Goal: Task Accomplishment & Management: Manage account settings

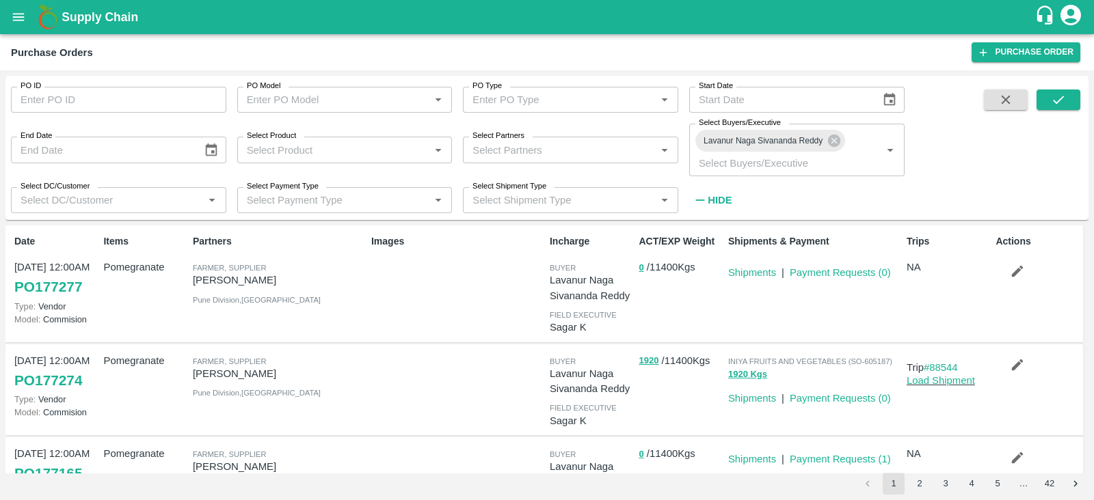
scroll to position [230, 0]
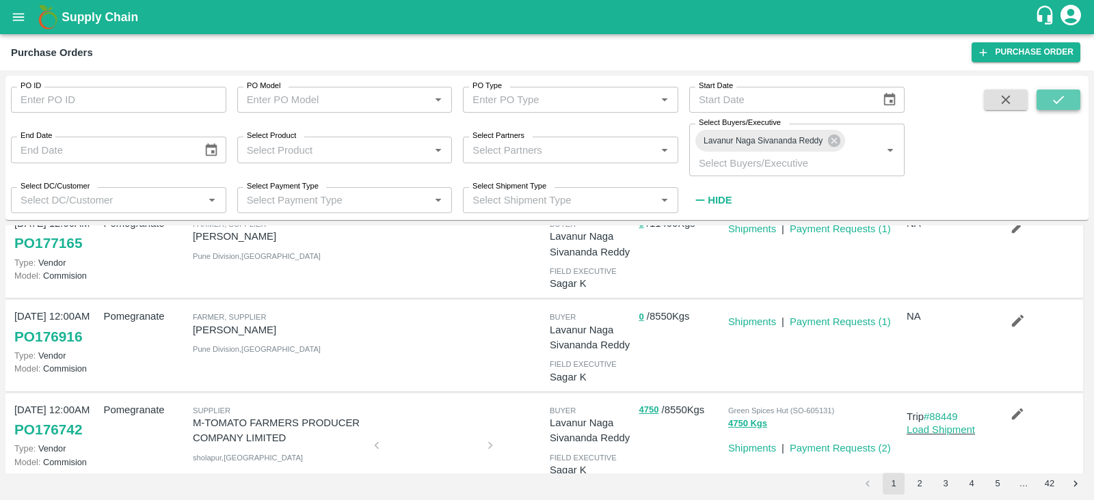
click at [1070, 92] on button "submit" at bounding box center [1058, 100] width 44 height 21
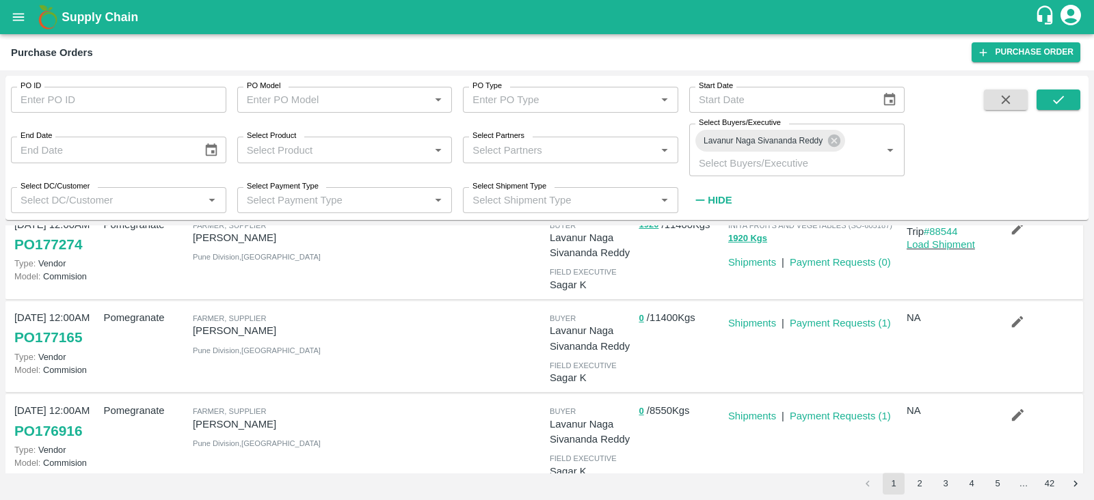
scroll to position [133, 0]
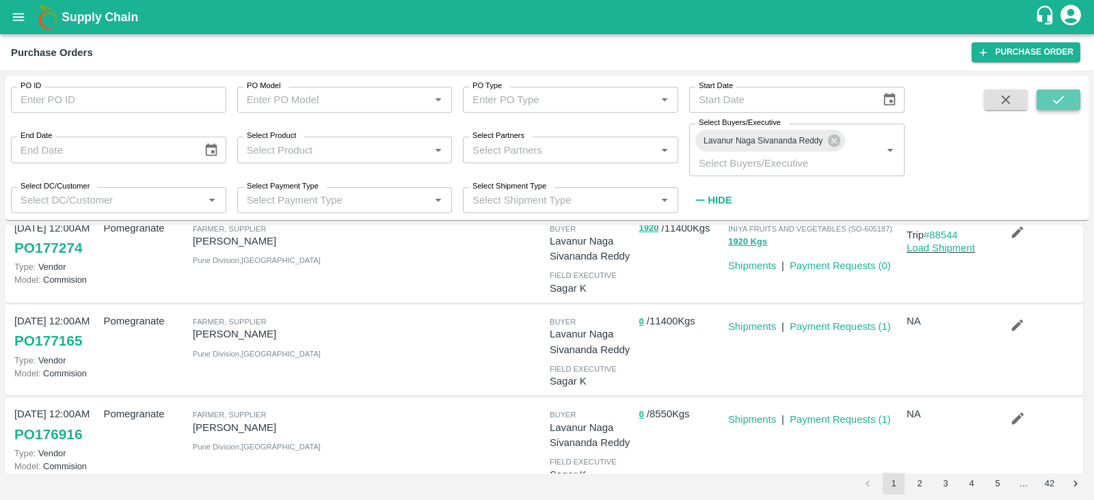
click at [1055, 103] on icon "submit" at bounding box center [1058, 100] width 11 height 8
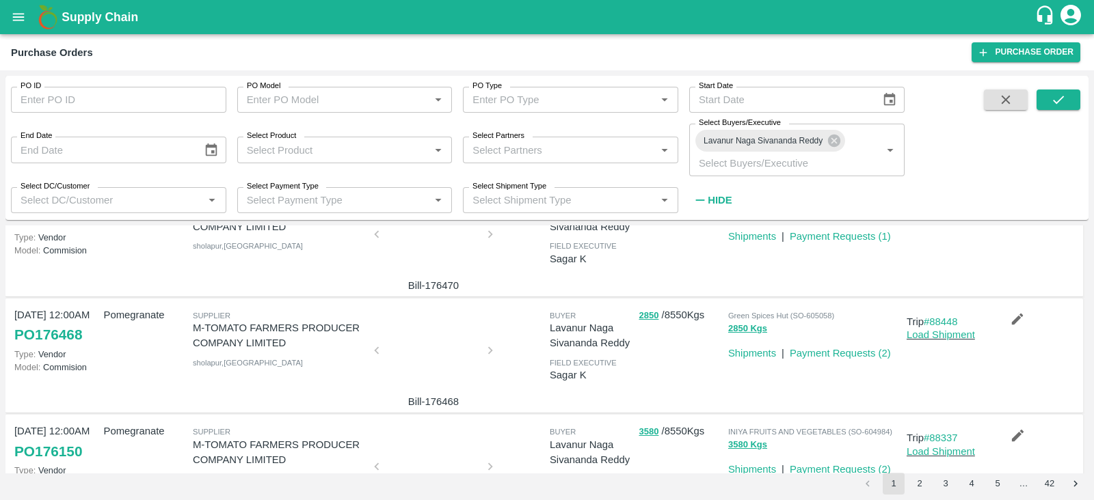
scroll to position [0, 0]
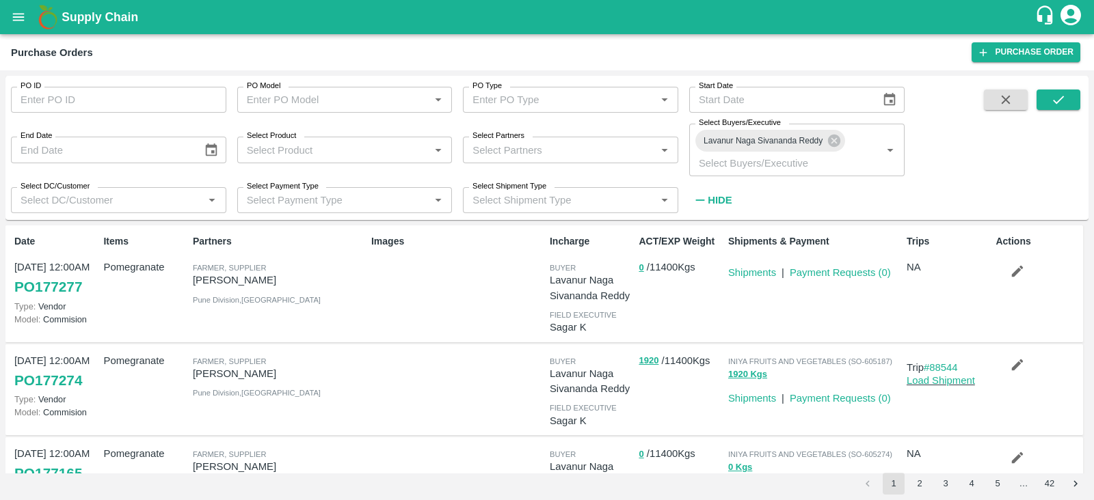
click at [1057, 77] on div "PO ID PO ID PO Model PO Model   * PO Type PO Type   * Start Date Start Date End…" at bounding box center [546, 148] width 1083 height 144
click at [1066, 102] on button "submit" at bounding box center [1058, 100] width 44 height 21
click at [1066, 97] on button "submit" at bounding box center [1058, 100] width 44 height 21
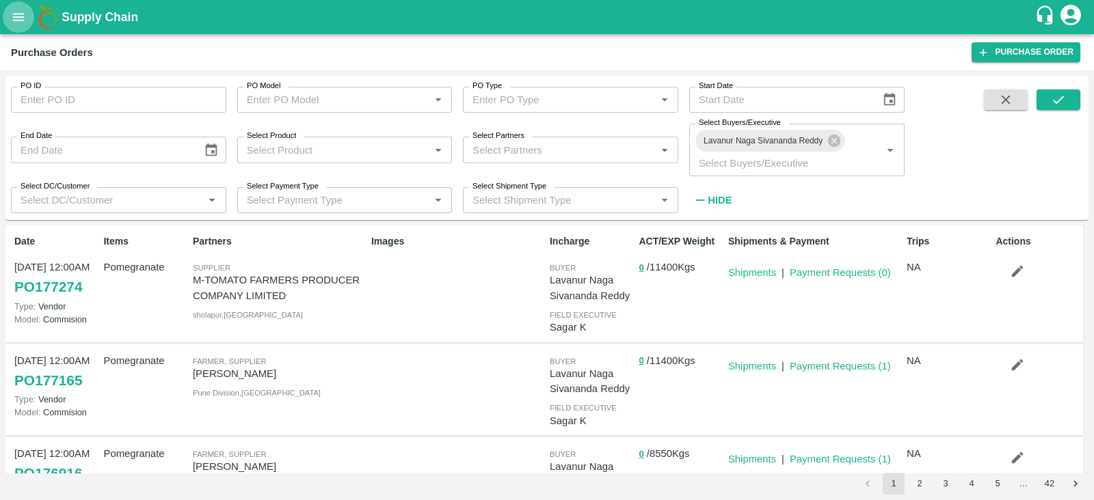
click at [21, 17] on icon "open drawer" at bounding box center [19, 17] width 12 height 8
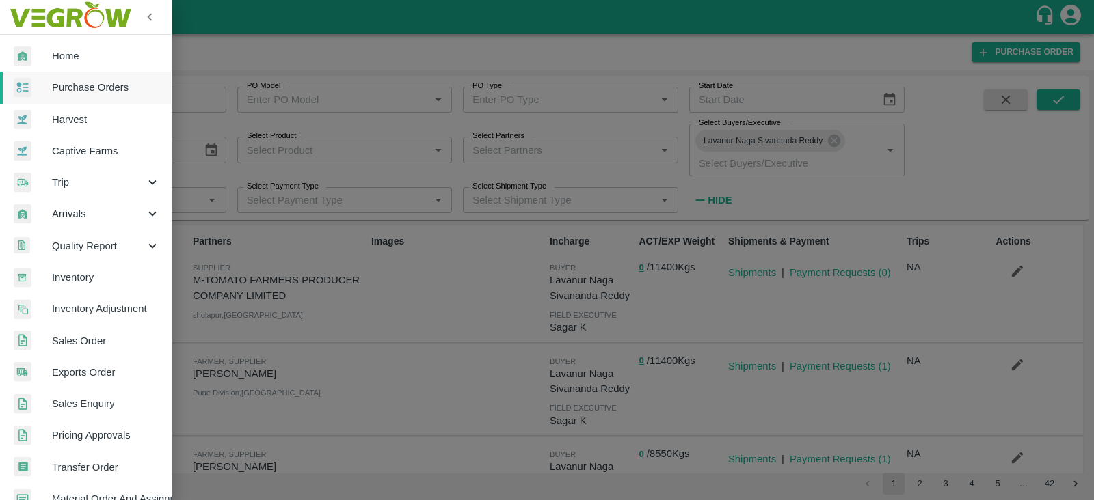
scroll to position [72, 0]
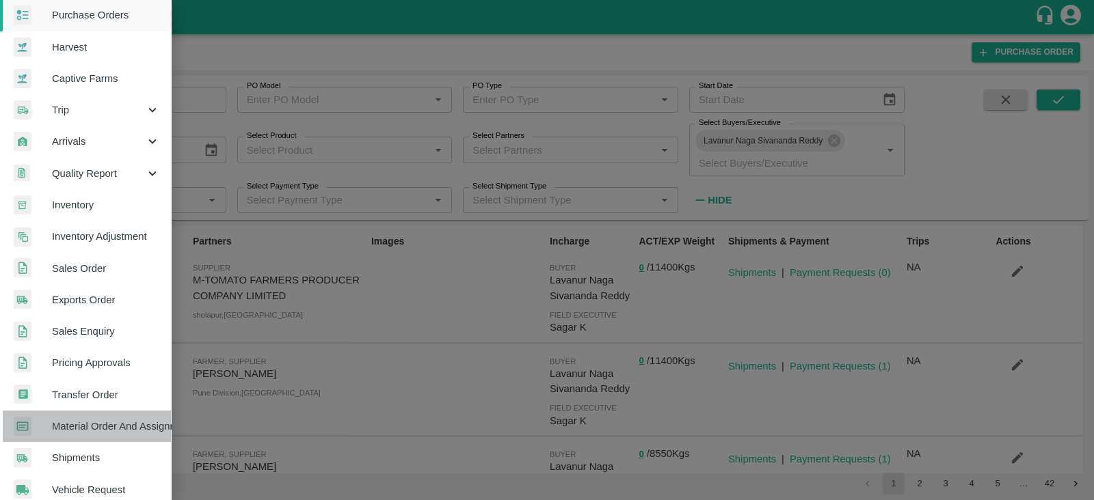
click at [114, 433] on link "Material Order And Assignment" at bounding box center [85, 426] width 171 height 31
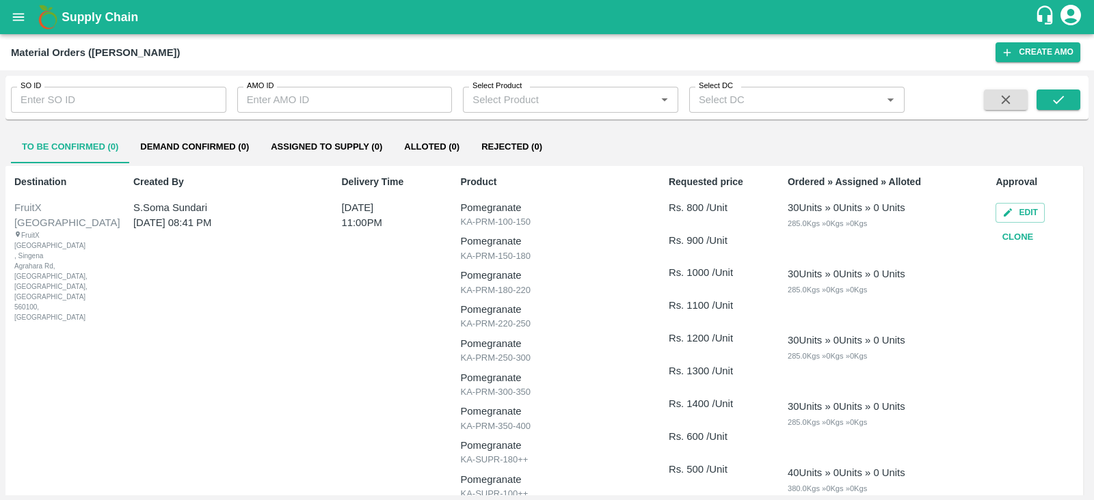
click at [147, 94] on input "SO ID" at bounding box center [118, 100] width 215 height 26
click at [135, 94] on input "SO ID" at bounding box center [118, 100] width 215 height 26
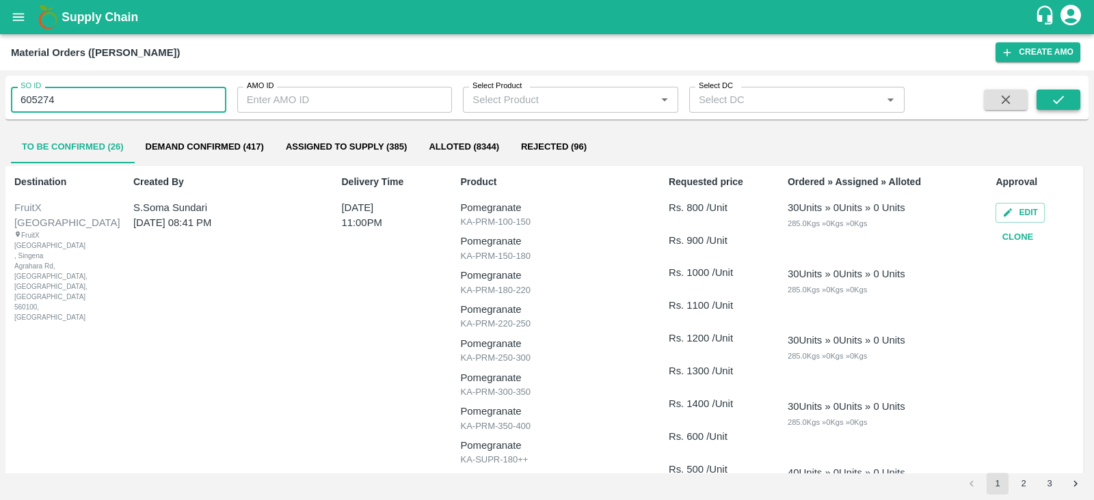
type input "605274"
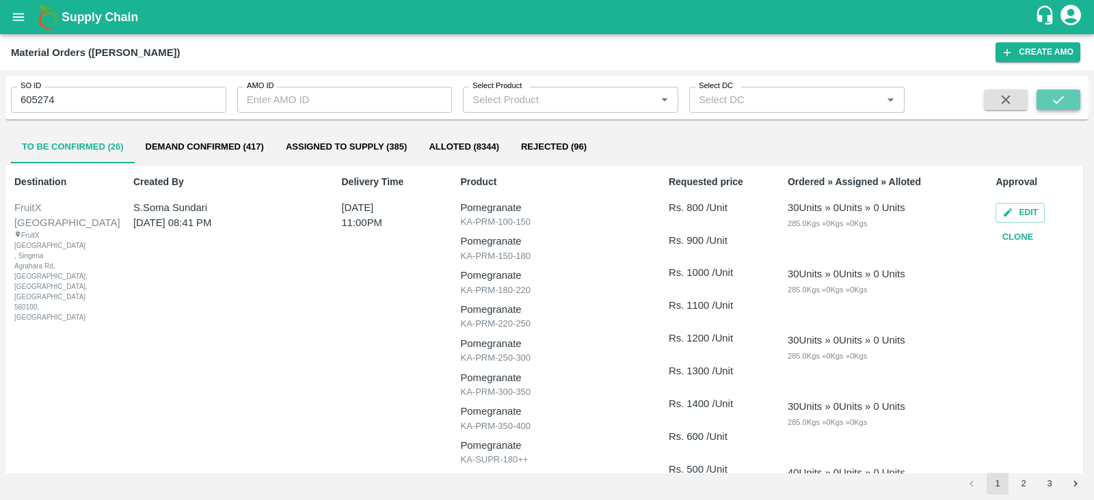
click at [1050, 103] on icon "submit" at bounding box center [1057, 99] width 15 height 15
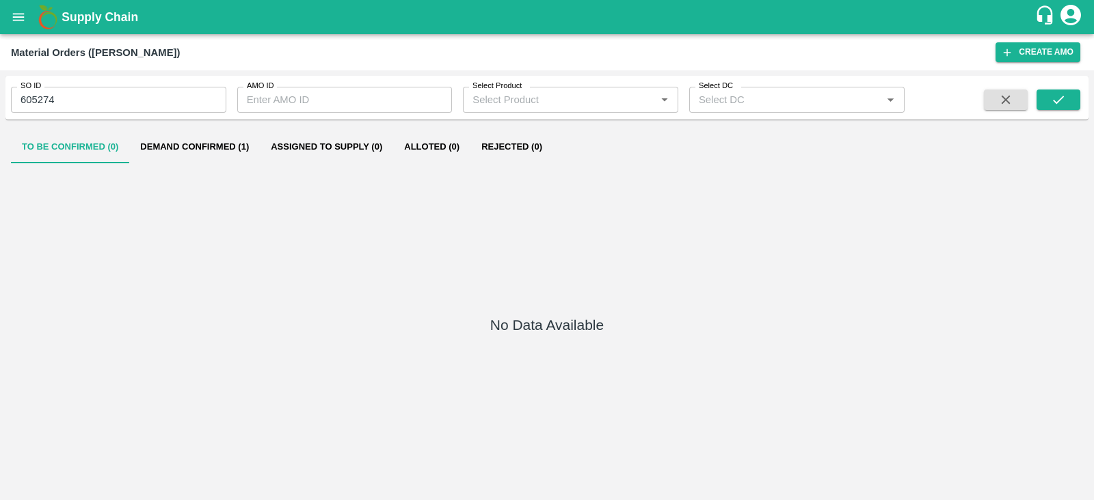
click at [225, 148] on button "Demand Confirmed (1)" at bounding box center [194, 147] width 131 height 33
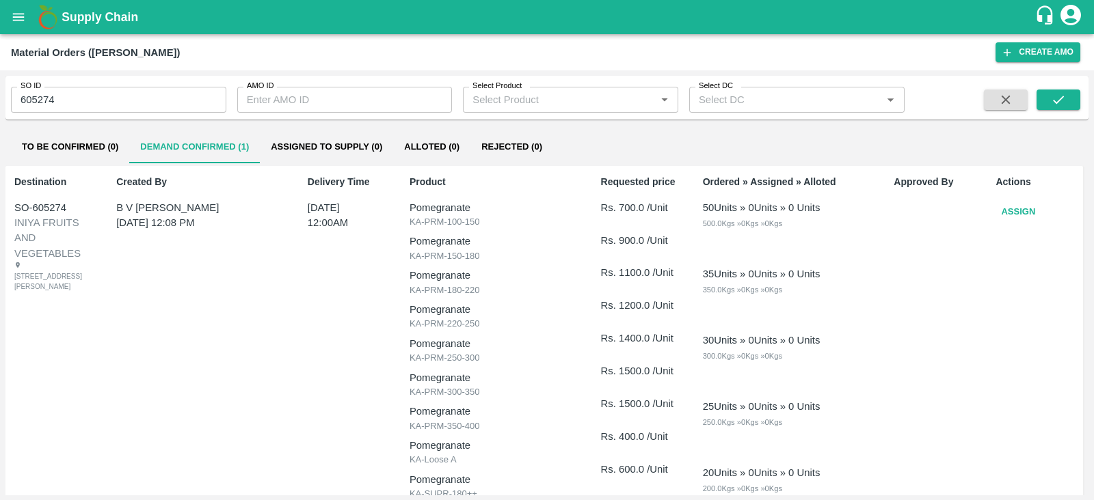
click at [1018, 218] on button "Assign" at bounding box center [1017, 212] width 45 height 24
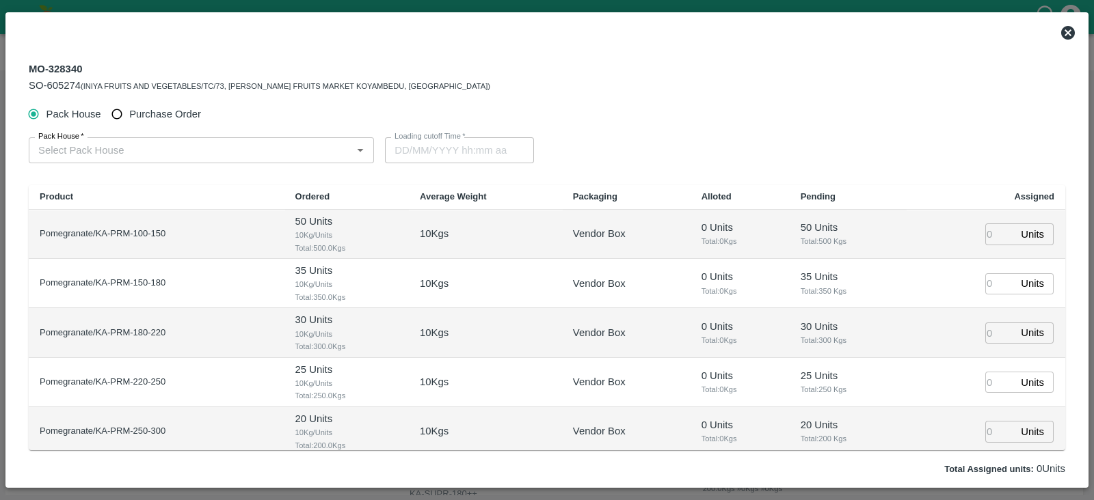
type input "24/09/2025 12:00 AM"
click at [165, 110] on span "Purchase Order" at bounding box center [165, 114] width 72 height 15
click at [130, 110] on input "Purchase Order" at bounding box center [117, 114] width 25 height 25
radio input "true"
click at [195, 139] on div "PO   *" at bounding box center [196, 150] width 334 height 26
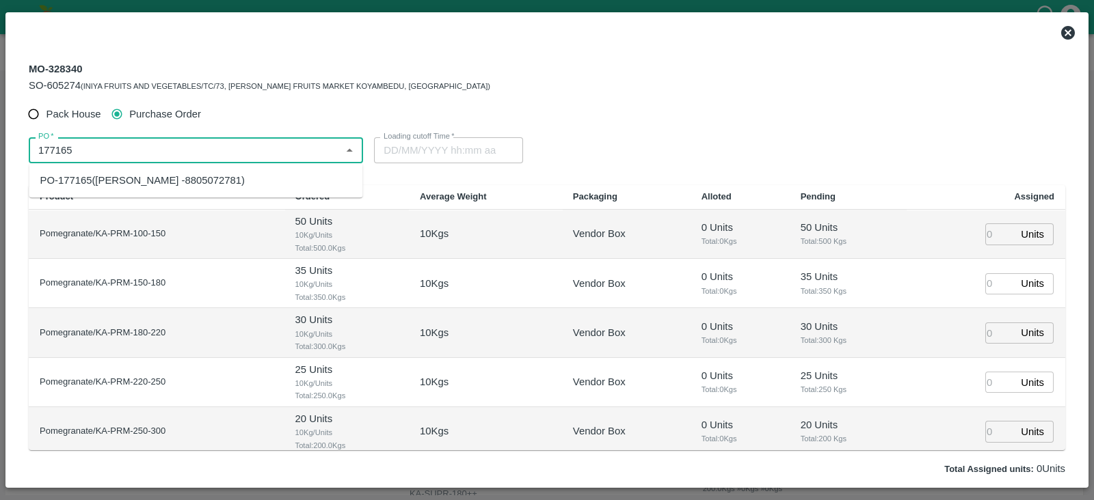
click at [208, 176] on div "PO-177165(Ningappa Kallappa Madabhavi -8805072781)" at bounding box center [142, 180] width 205 height 15
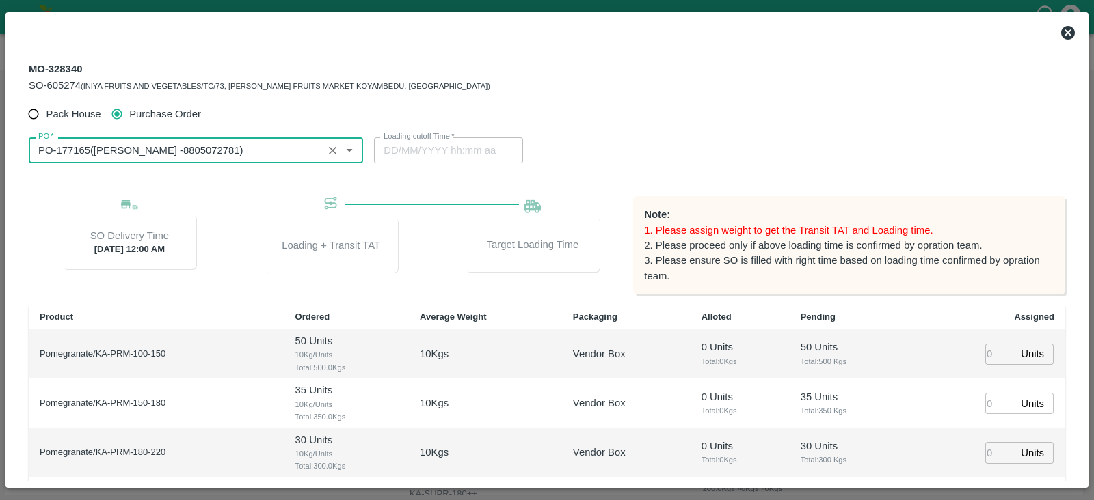
type input "PO-177165(Ningappa Kallappa Madabhavi -8805072781)"
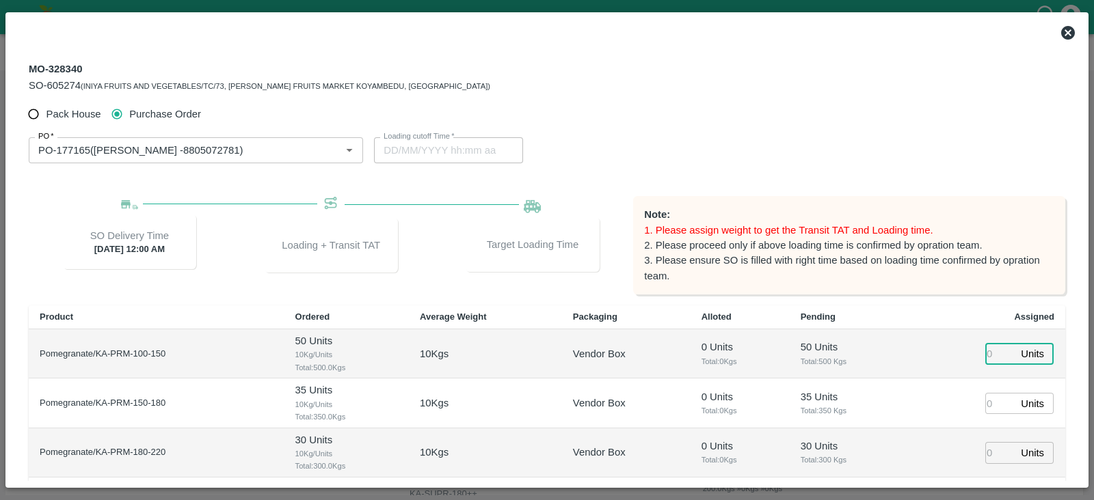
click at [986, 347] on input "number" at bounding box center [1000, 354] width 30 height 21
type input "17"
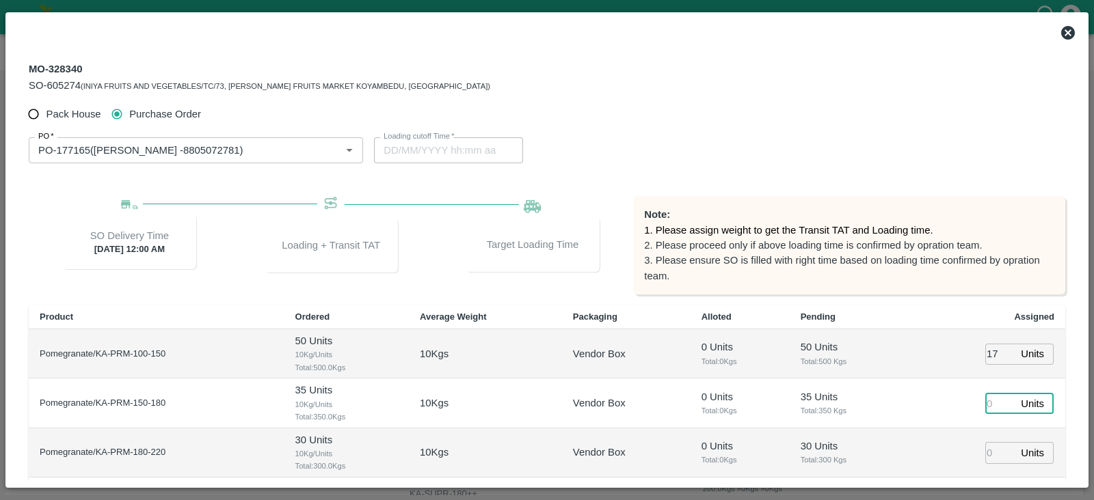
type input "22/09/2025 11:44 AM"
type input "15"
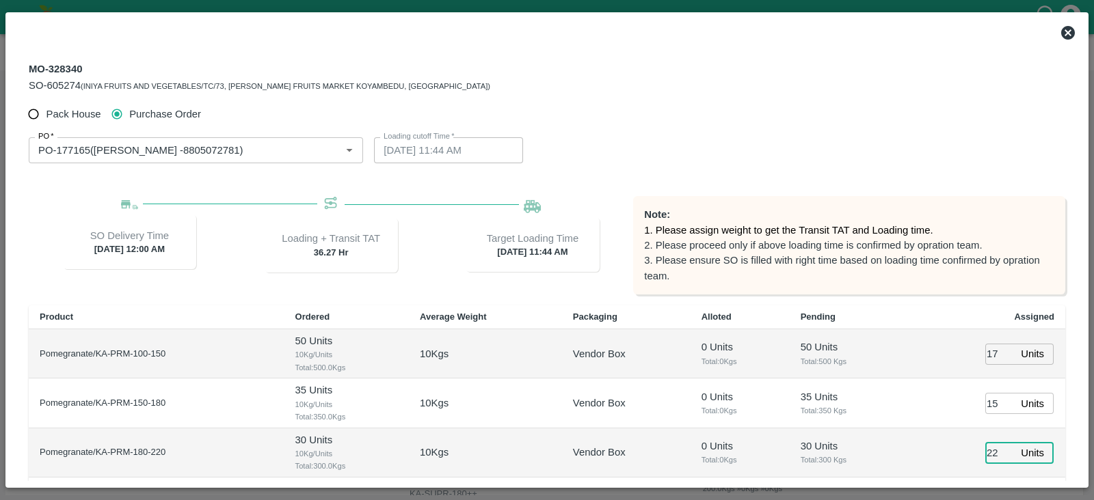
type input "22"
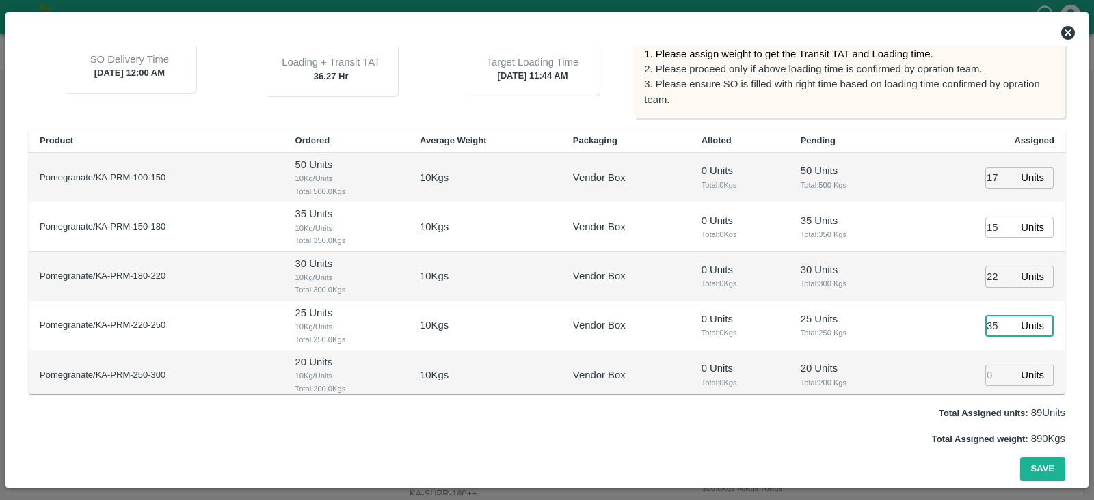
type input "35"
type input "20"
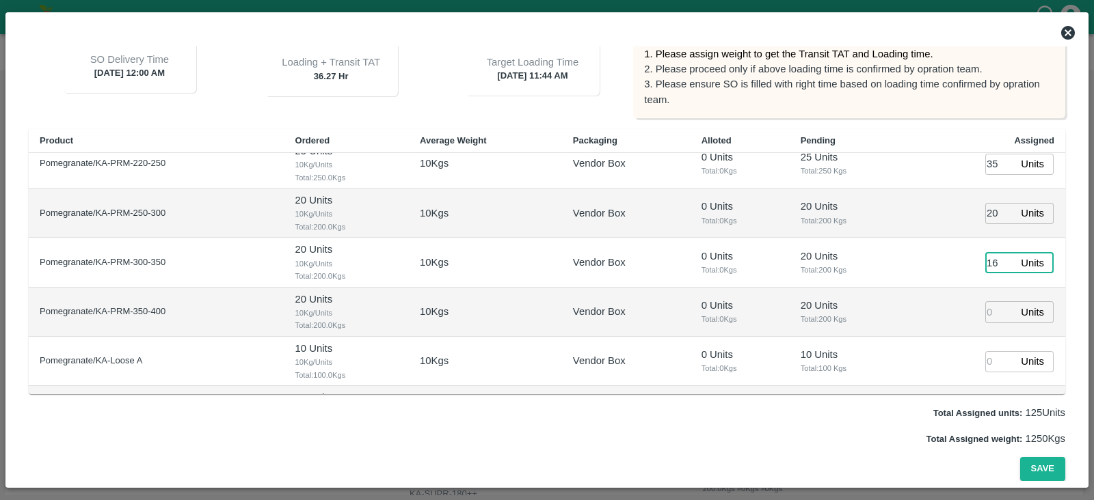
type input "16"
type input "10"
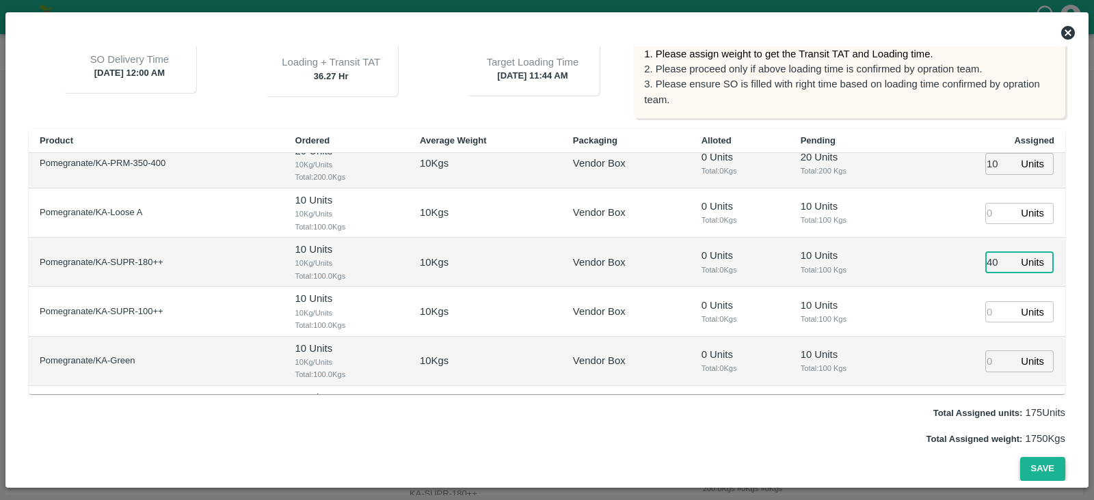
type input "40"
click at [1035, 469] on button "Save" at bounding box center [1042, 469] width 45 height 24
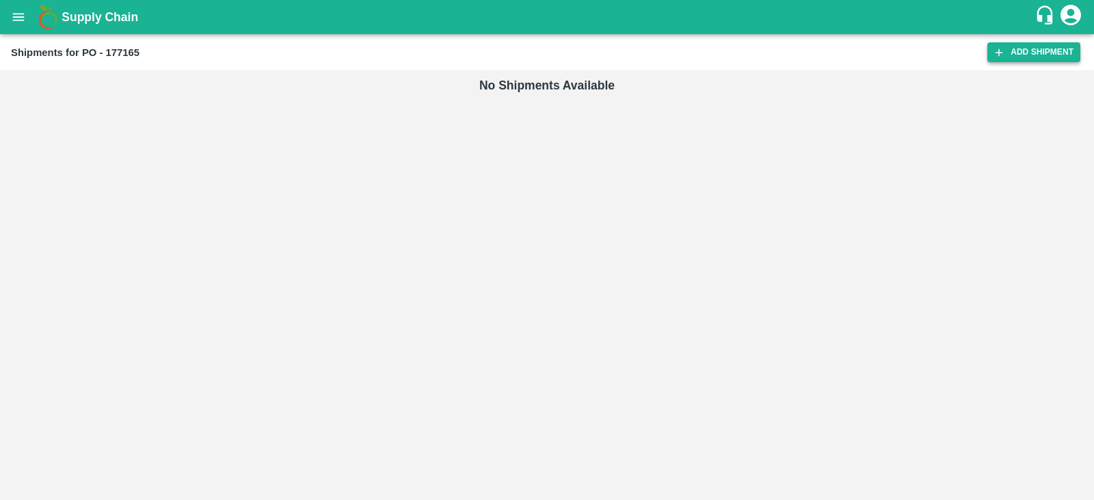
click at [1018, 52] on link "Add Shipment" at bounding box center [1033, 52] width 93 height 20
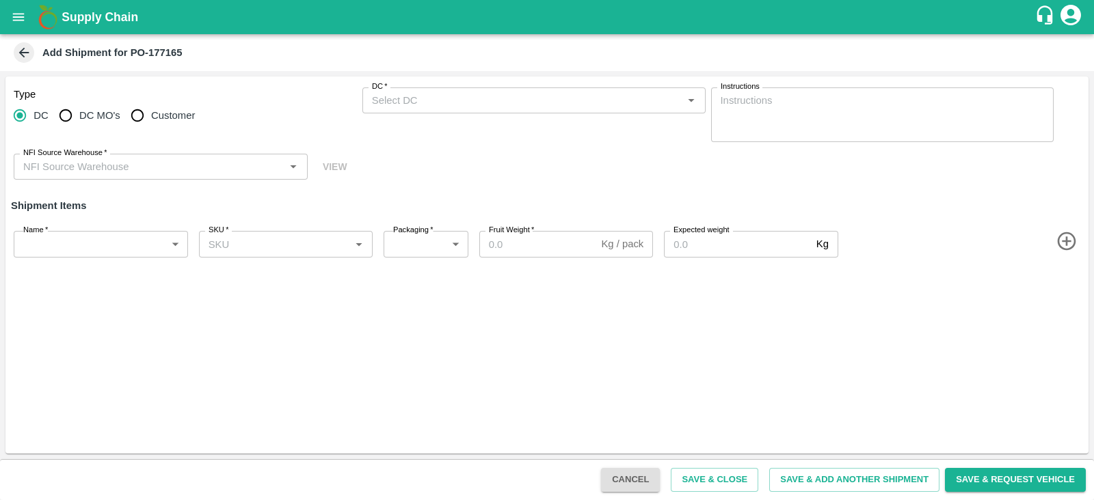
click at [144, 110] on input "Customer" at bounding box center [137, 115] width 27 height 27
radio input "true"
click at [458, 100] on input "Customer (Material Orders)   *" at bounding box center [522, 101] width 312 height 18
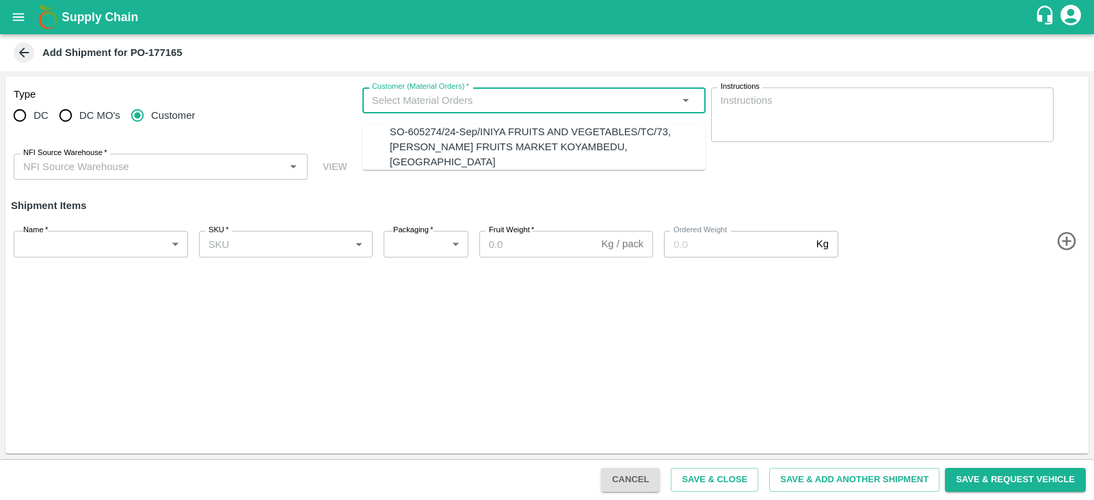
radio input "true"
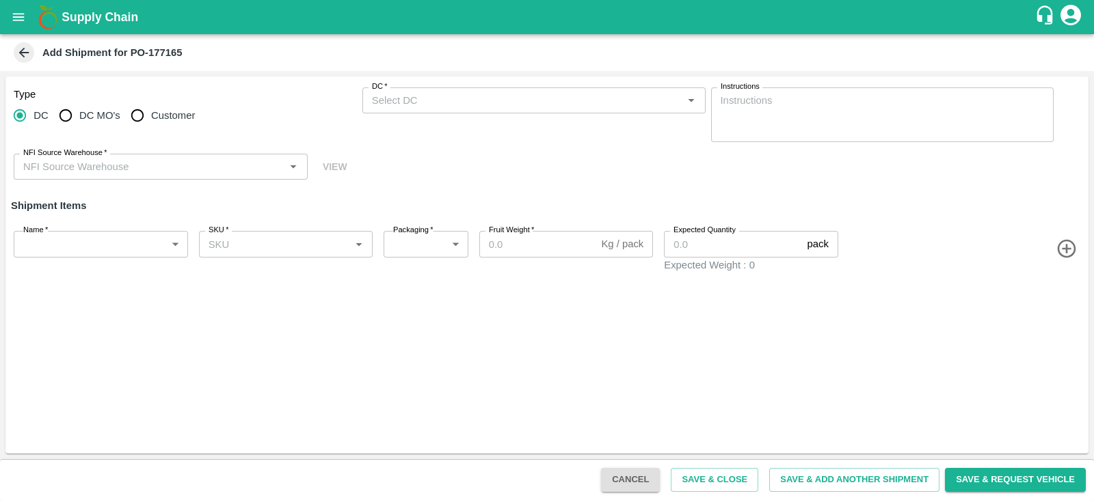
click at [464, 133] on div "DC   * DC   *" at bounding box center [533, 114] width 343 height 55
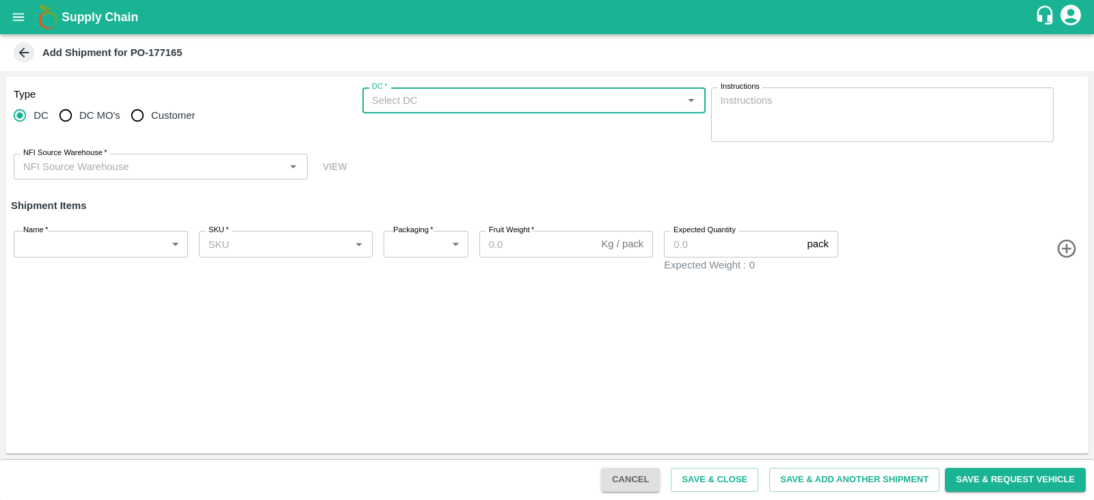
click at [188, 110] on span "Customer" at bounding box center [173, 115] width 44 height 15
click at [151, 110] on input "Customer" at bounding box center [137, 115] width 27 height 27
radio input "true"
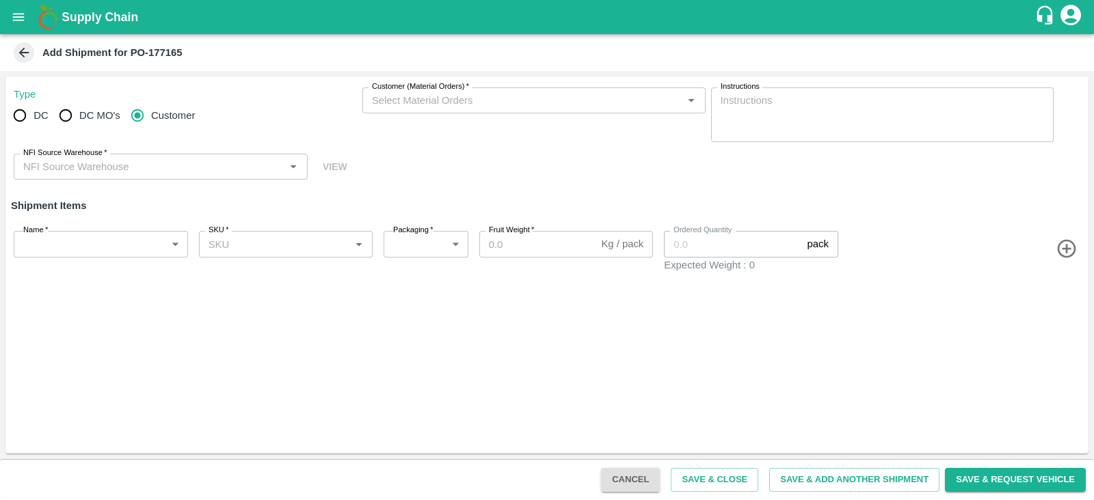
click at [444, 110] on div "Customer (Material Orders)   *" at bounding box center [533, 100] width 343 height 26
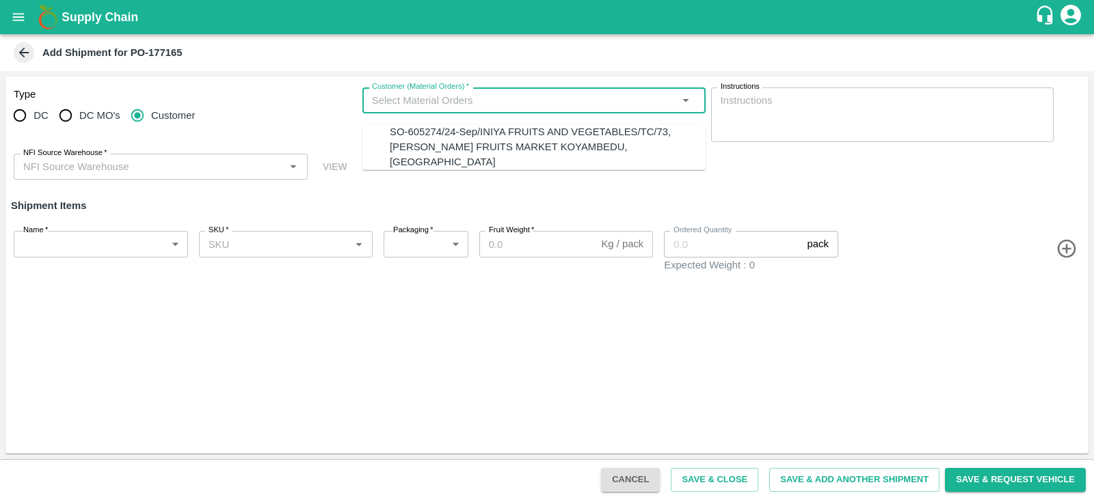
click at [448, 133] on div "SO-605274/24-Sep/INIYA FRUITS AND VEGETABLES/TC/73, ANNA FRUITS MARKET KOYAMBED…" at bounding box center [548, 147] width 316 height 46
type input "SO-605274/24-Sep/INIYA FRUITS AND VEGETABLES/TC/73, ANNA FRUITS MARKET KOYAMBED…"
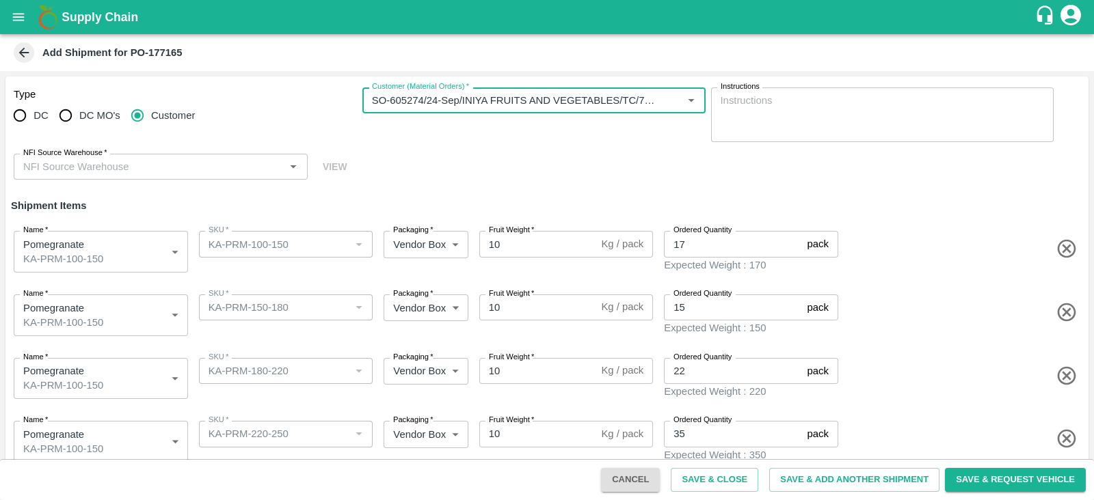
click at [201, 160] on input "NFI Source Warehouse   *" at bounding box center [149, 167] width 263 height 18
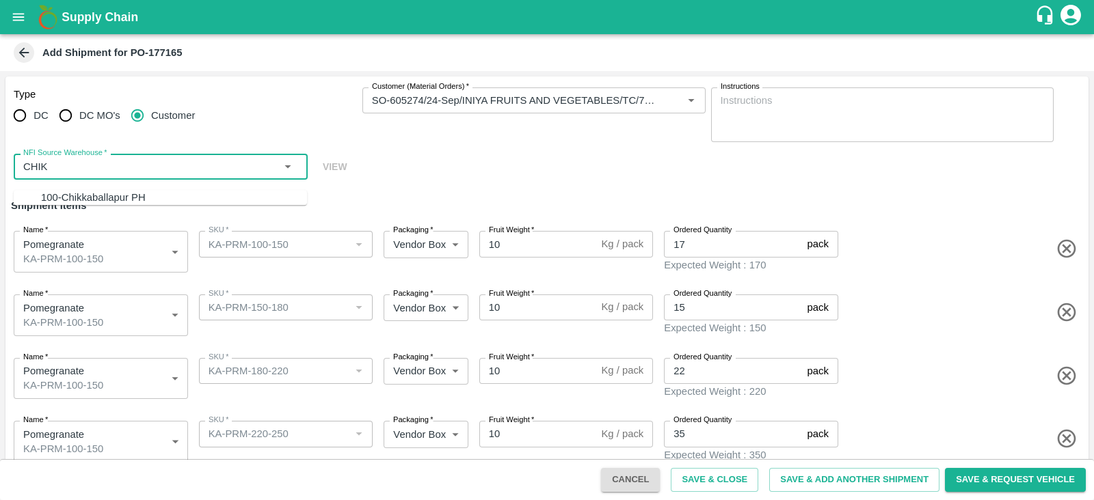
click at [193, 205] on div "100-Chikkaballapur PH" at bounding box center [174, 197] width 266 height 15
type input "100-Chikkaballapur PH"
click at [121, 319] on body "Supply Chain Add Shipment for PO-177165 Type DC DC MO's Customer Customer (Mate…" at bounding box center [547, 250] width 1094 height 500
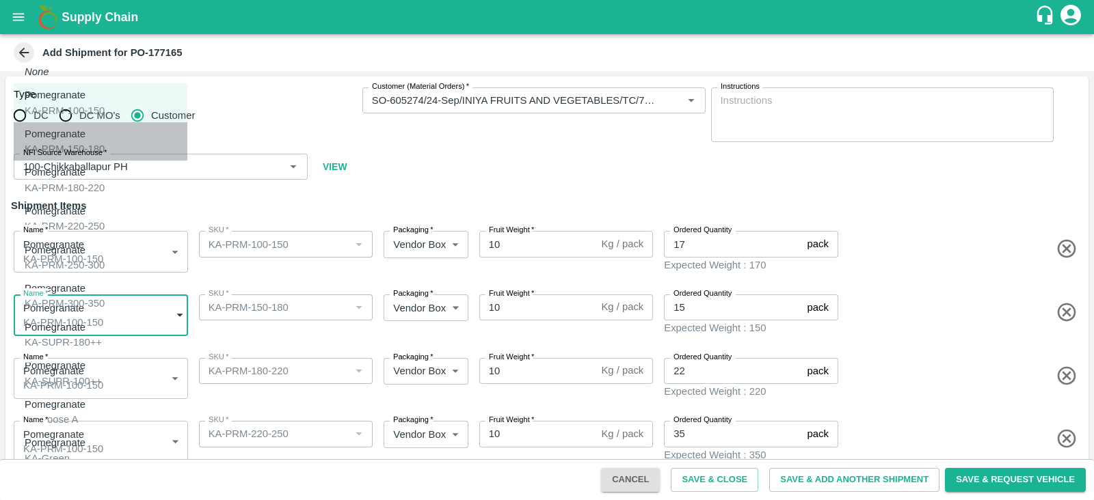
click at [105, 141] on div "Pomegranate KA-PRM-150-180" at bounding box center [65, 141] width 80 height 31
type input "2057131"
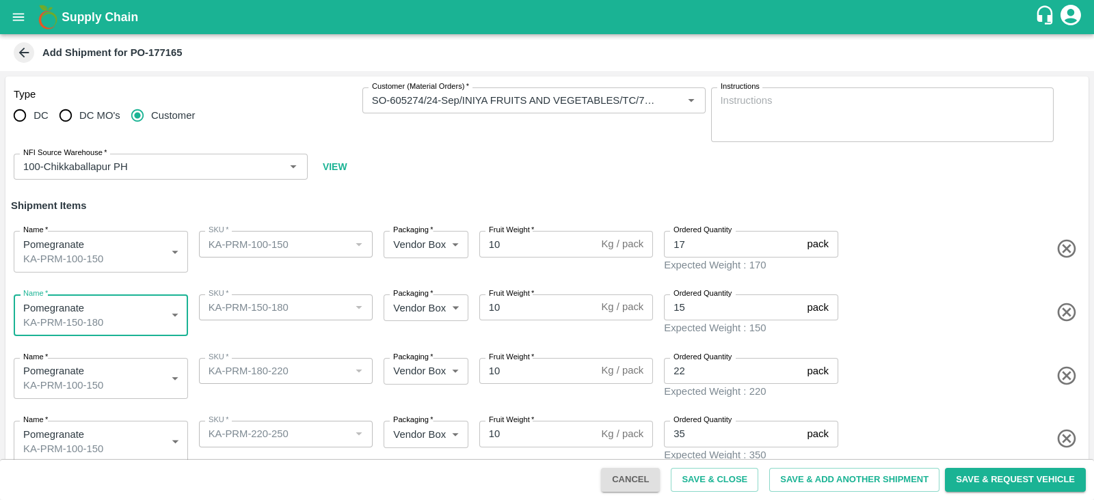
click at [111, 379] on body "Supply Chain Add Shipment for PO-177165 Type DC DC MO's Customer Customer (Mate…" at bounding box center [547, 250] width 1094 height 500
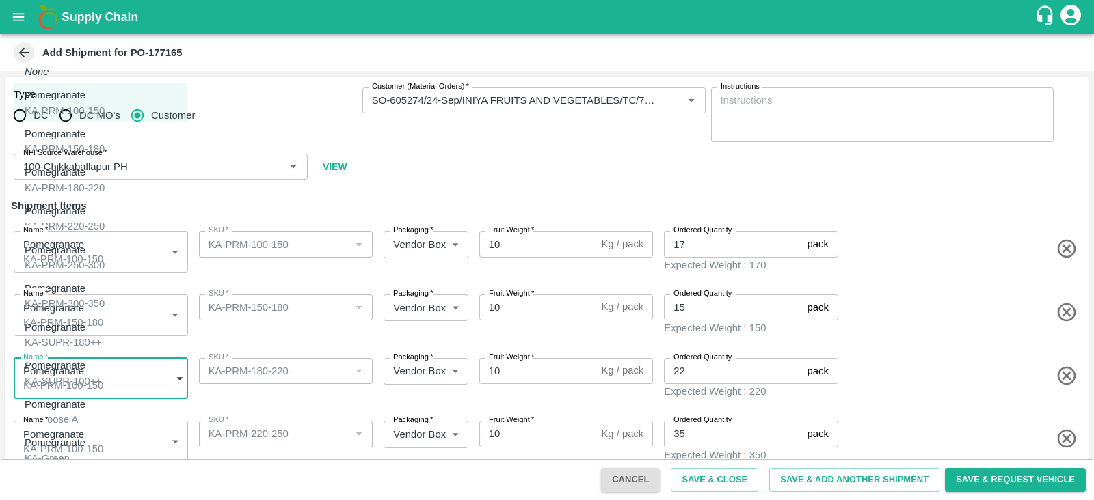
click at [103, 183] on div "Pomegranate KA-PRM-180-220" at bounding box center [65, 180] width 80 height 31
type input "2057132"
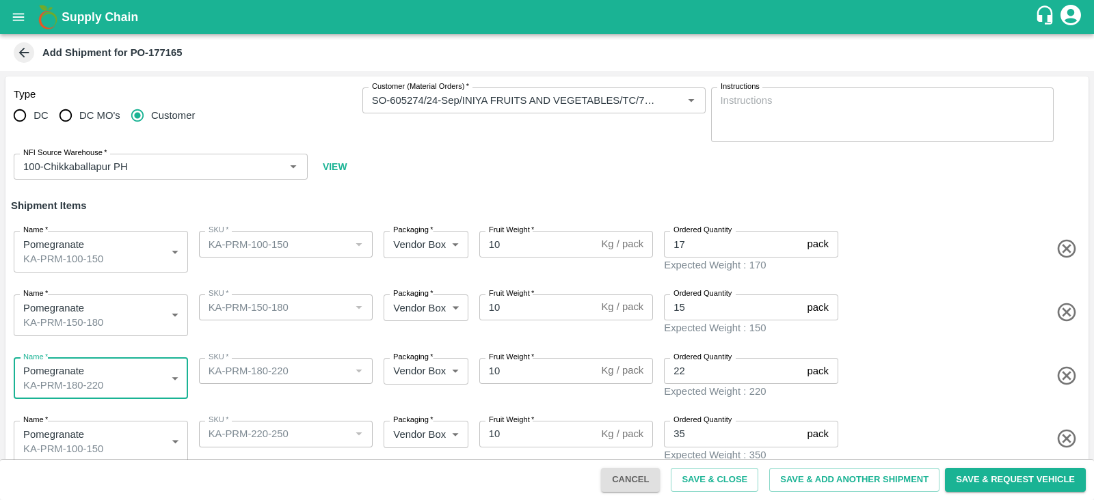
click at [131, 434] on body "Supply Chain Add Shipment for PO-177165 Type DC DC MO's Customer Customer (Mate…" at bounding box center [547, 250] width 1094 height 500
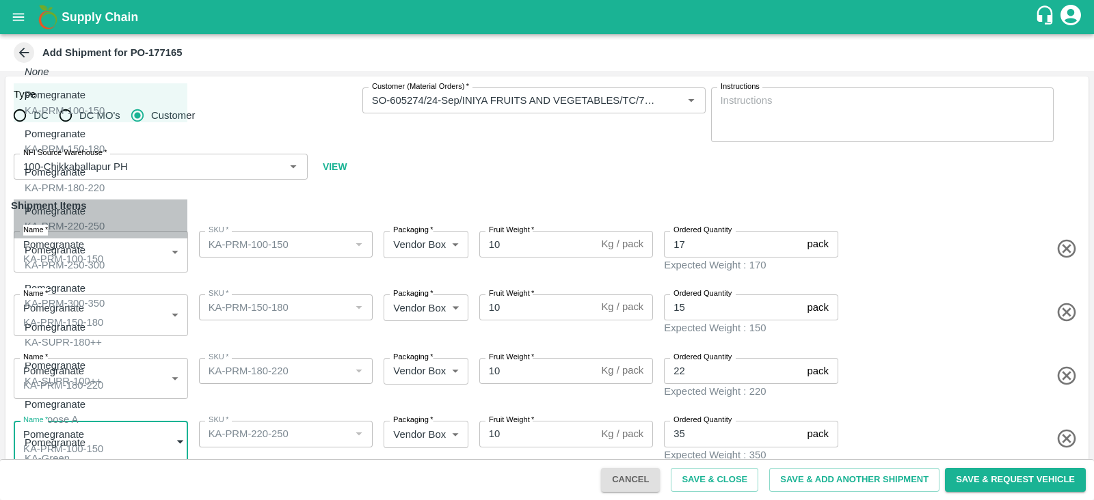
click at [105, 221] on div "Pomegranate KA-PRM-220-250" at bounding box center [65, 219] width 80 height 31
type input "2057133"
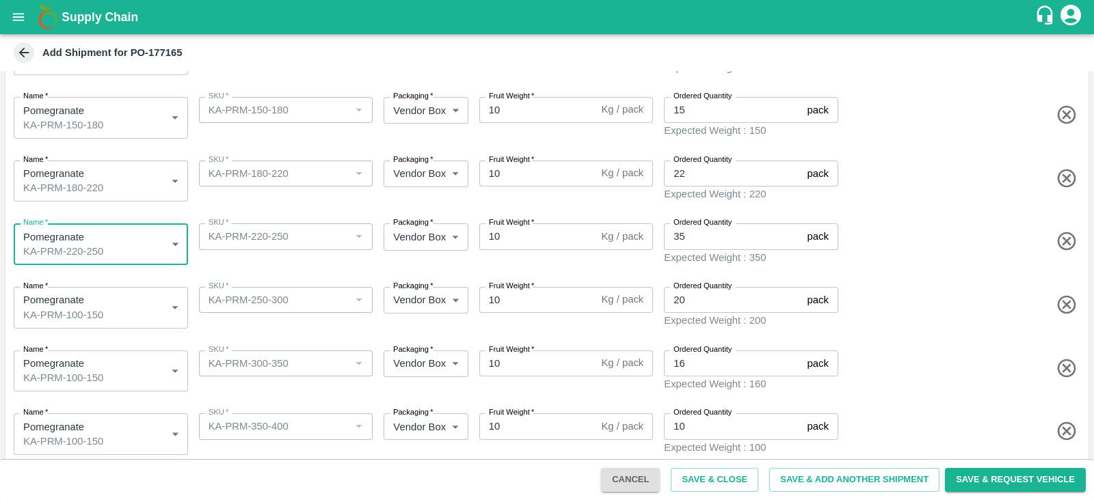
scroll to position [198, 0]
click at [157, 296] on body "Supply Chain Add Shipment for PO-177165 Type DC DC MO's Customer Customer (Mate…" at bounding box center [547, 250] width 1094 height 500
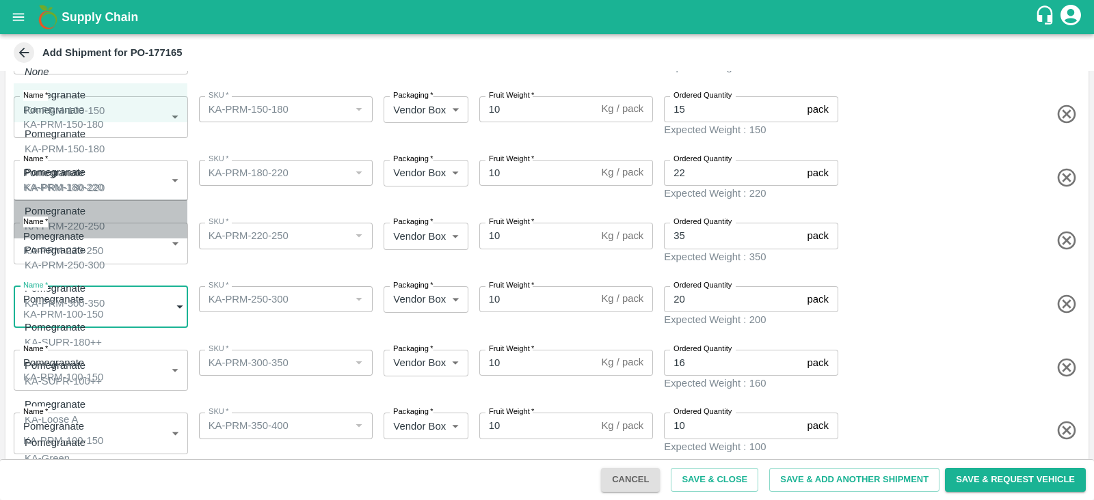
click at [122, 227] on li "Pomegranate KA-PRM-220-250" at bounding box center [101, 219] width 174 height 39
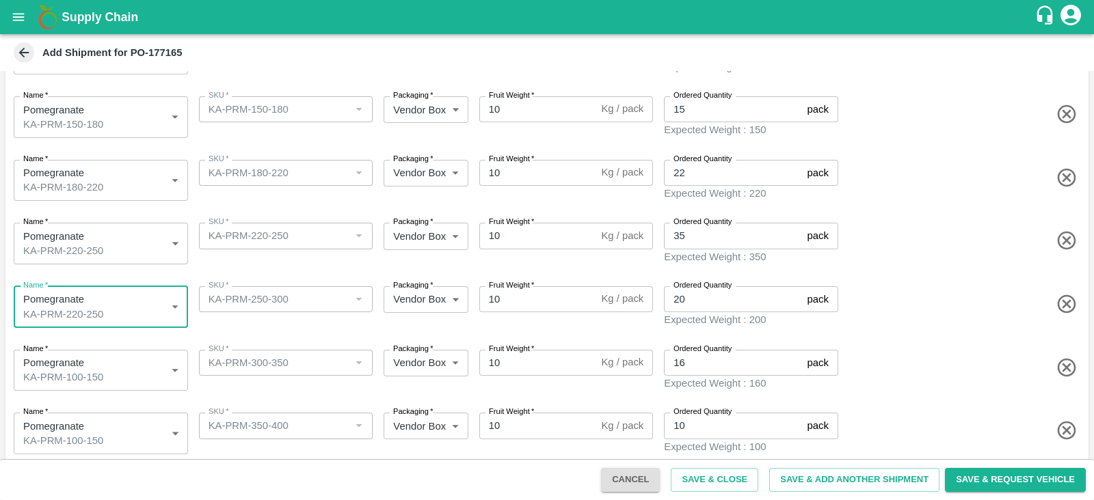
click at [121, 396] on div "Name   * Pomegranate KA-PRM-100-150 2057130 Name SKU   * SKU   * Packaging   * …" at bounding box center [544, 430] width 1088 height 69
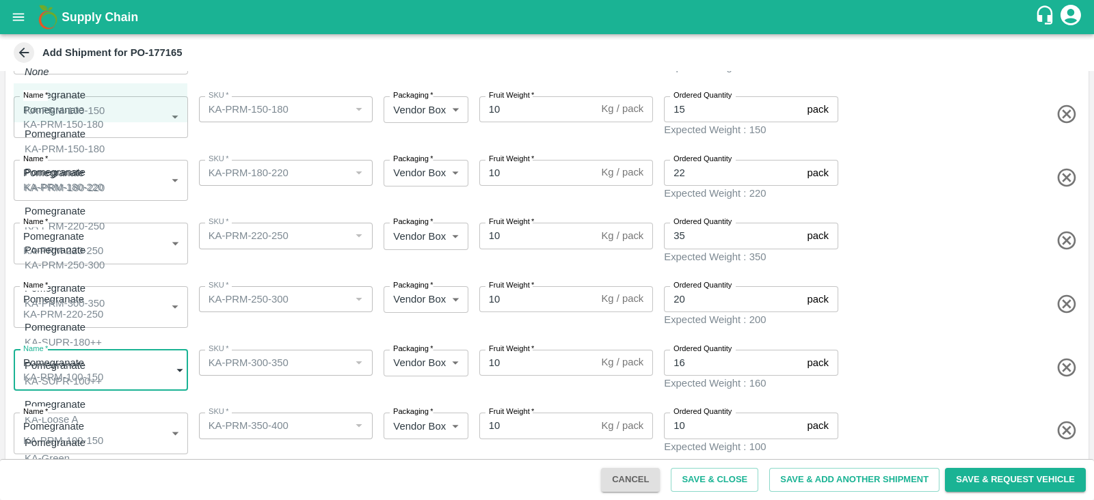
click at [126, 372] on body "Supply Chain Add Shipment for PO-177165 Type DC DC MO's Customer Customer (Mate…" at bounding box center [547, 250] width 1094 height 500
click at [353, 321] on div at bounding box center [547, 250] width 1094 height 500
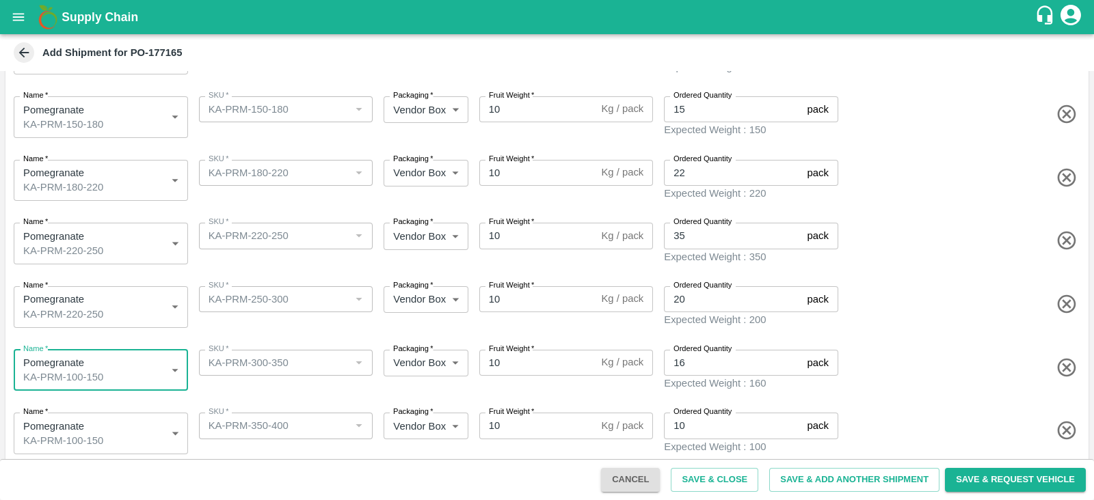
click at [101, 306] on body "Supply Chain Add Shipment for PO-177165 Type DC DC MO's Customer Customer (Mate…" at bounding box center [547, 250] width 1094 height 500
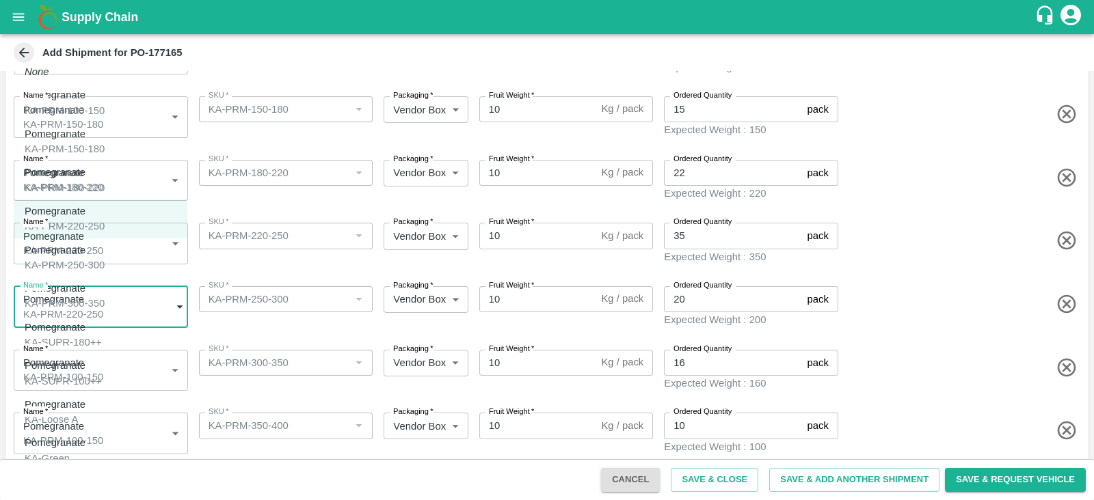
click at [103, 255] on div "Pomegranate KA-PRM-250-300" at bounding box center [65, 258] width 80 height 31
type input "2057134"
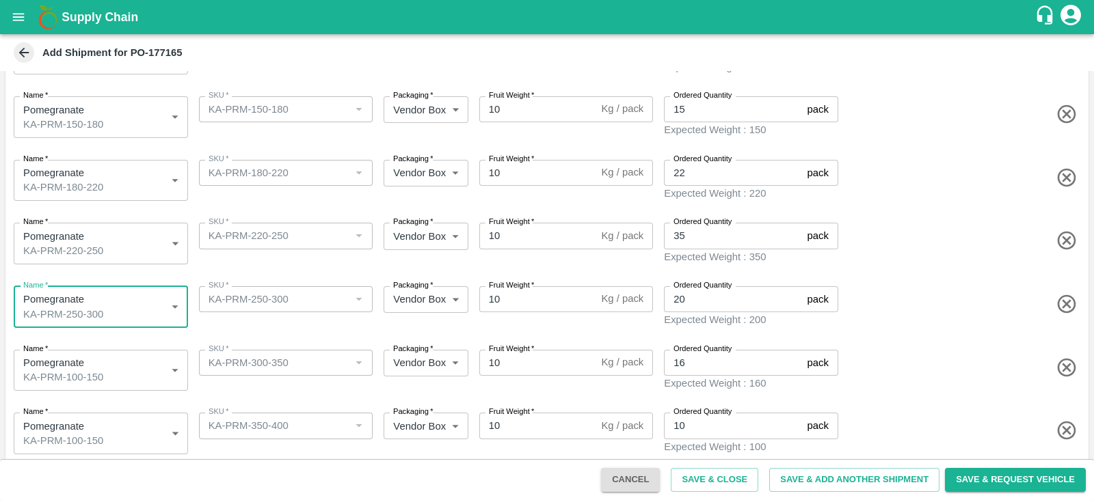
click at [133, 350] on body "Supply Chain Add Shipment for PO-177165 Type DC DC MO's Customer Customer (Mate…" at bounding box center [547, 250] width 1094 height 500
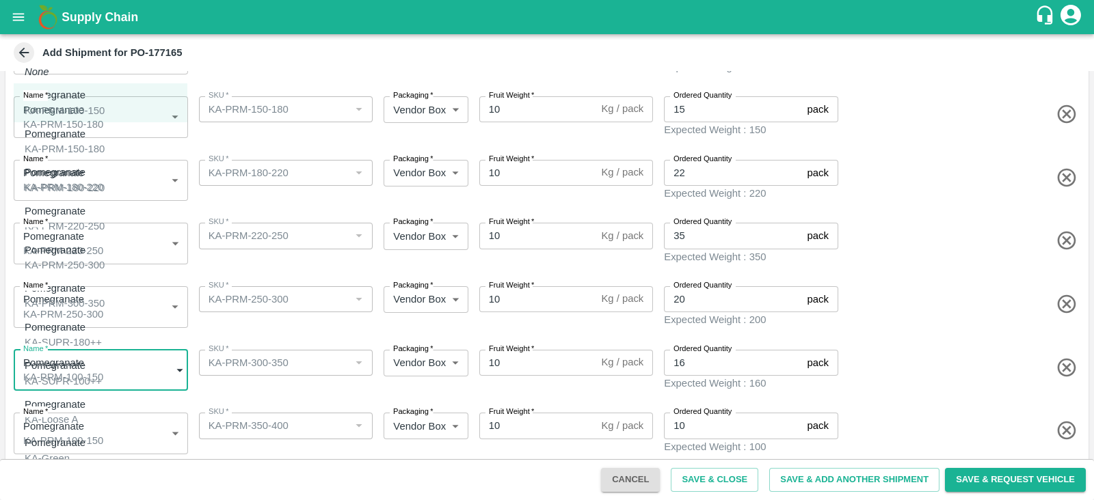
click at [105, 283] on div "Pomegranate KA-PRM-300-350" at bounding box center [65, 296] width 80 height 31
type input "2057135"
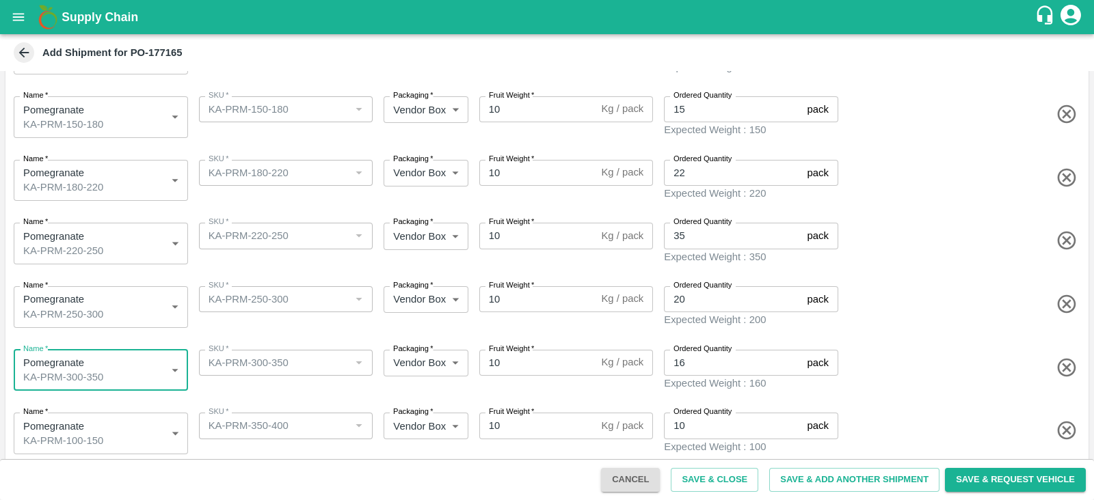
click at [128, 429] on body "Supply Chain Add Shipment for PO-177165 Type DC DC MO's Customer Customer (Mate…" at bounding box center [547, 250] width 1094 height 500
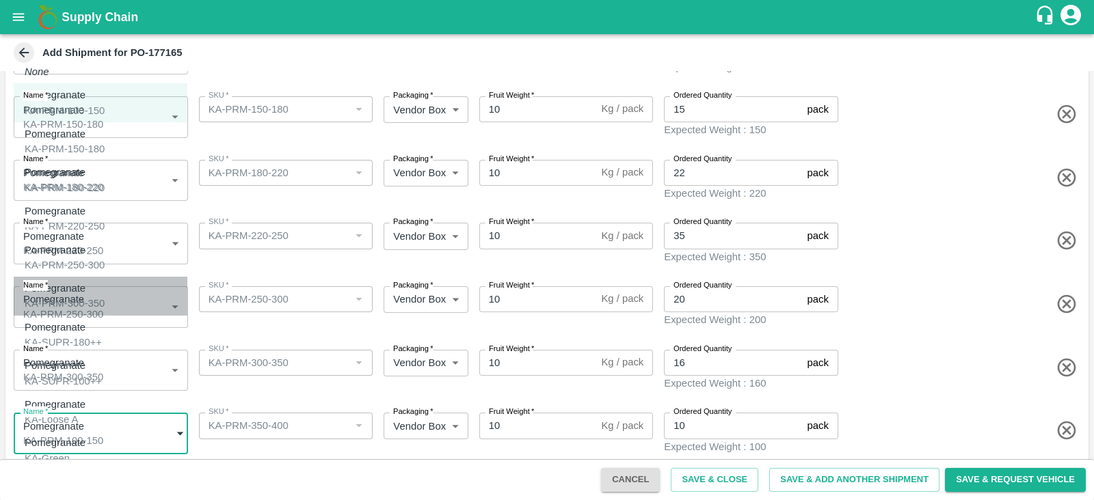
click at [105, 294] on div "Pomegranate KA-PRM-300-350" at bounding box center [65, 296] width 80 height 31
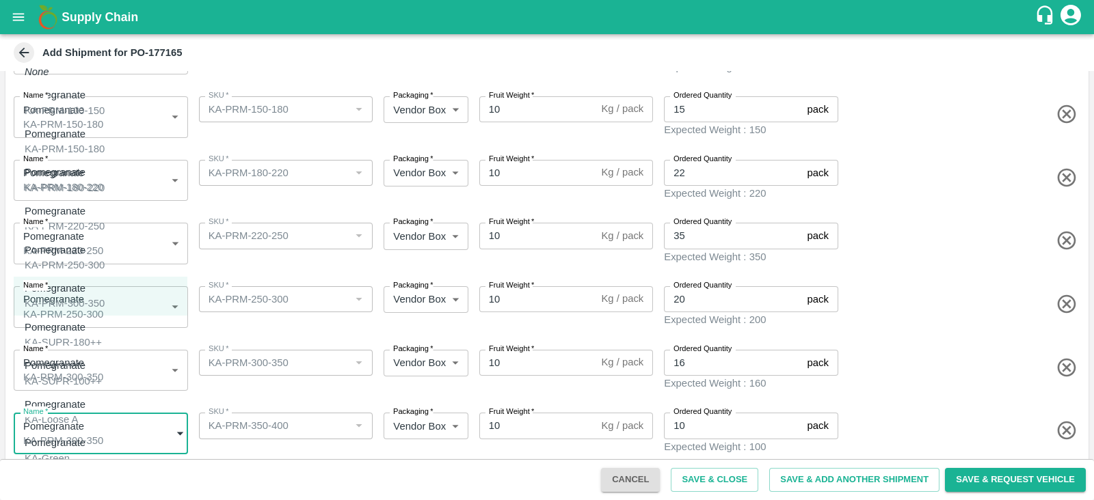
click at [124, 434] on body "Supply Chain Add Shipment for PO-177165 Type DC DC MO's Customer Customer (Mate…" at bounding box center [547, 250] width 1094 height 500
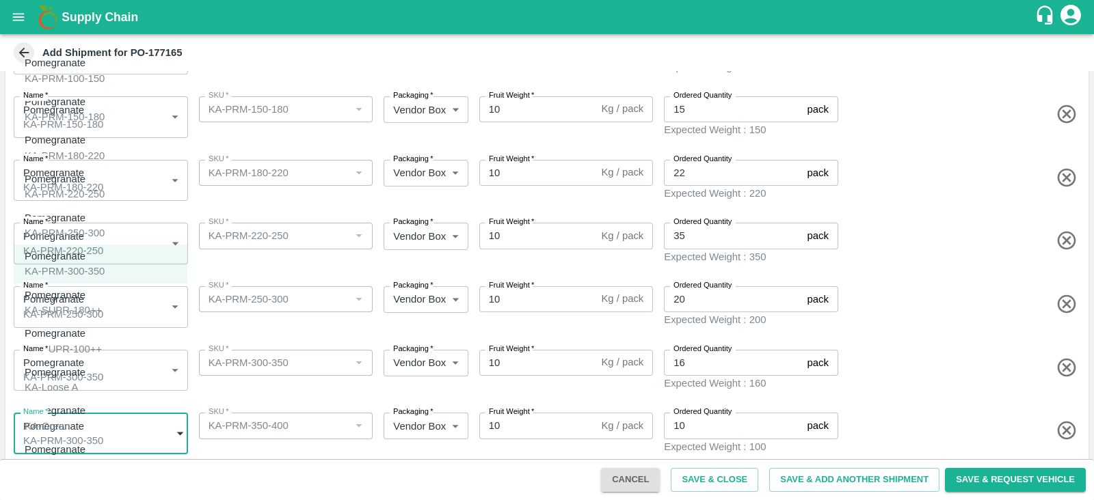
click at [105, 480] on div "Pomegranate KA-PRM-350-400" at bounding box center [65, 495] width 80 height 31
type input "2057141"
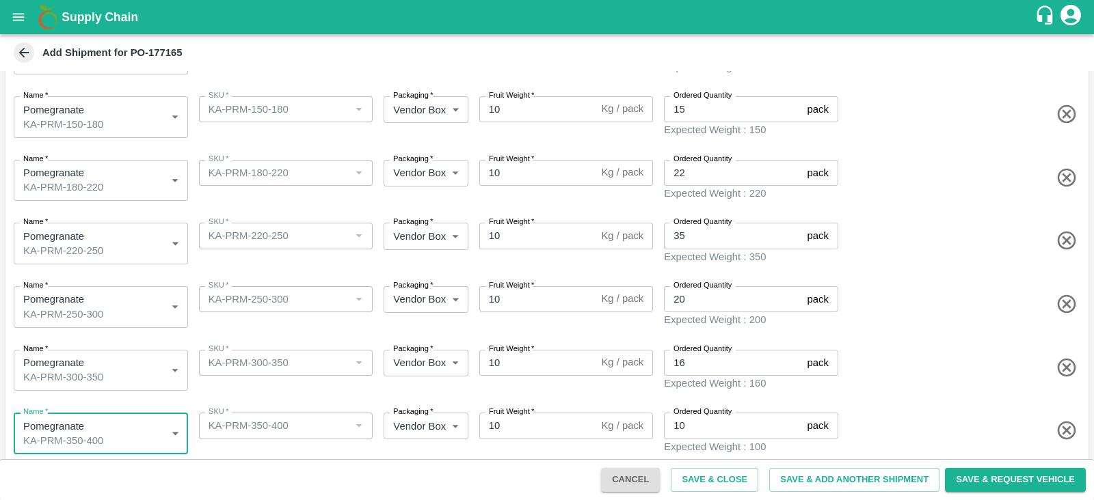
scroll to position [256, 0]
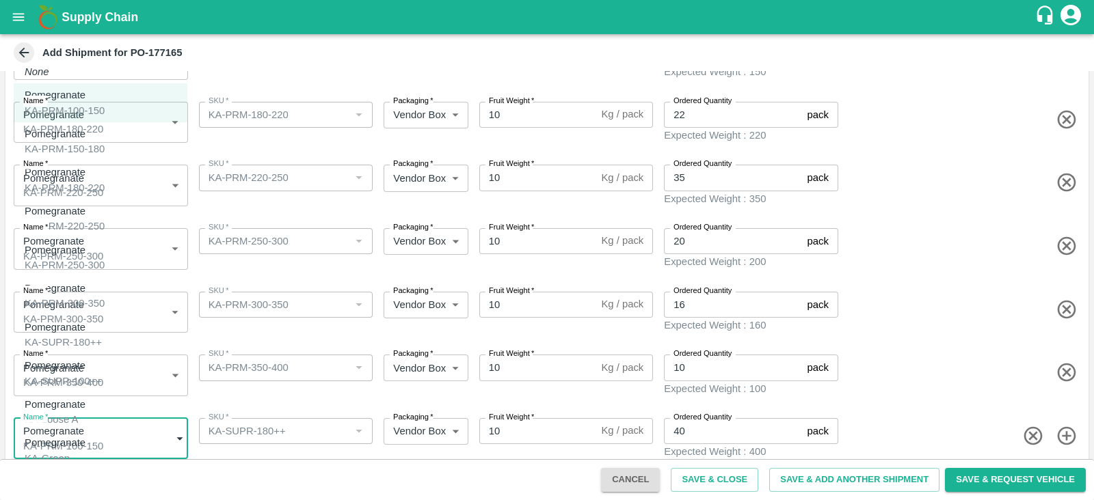
click at [146, 413] on body "Supply Chain Add Shipment for PO-177165 Type DC DC MO's Customer Customer (Mate…" at bounding box center [547, 250] width 1094 height 500
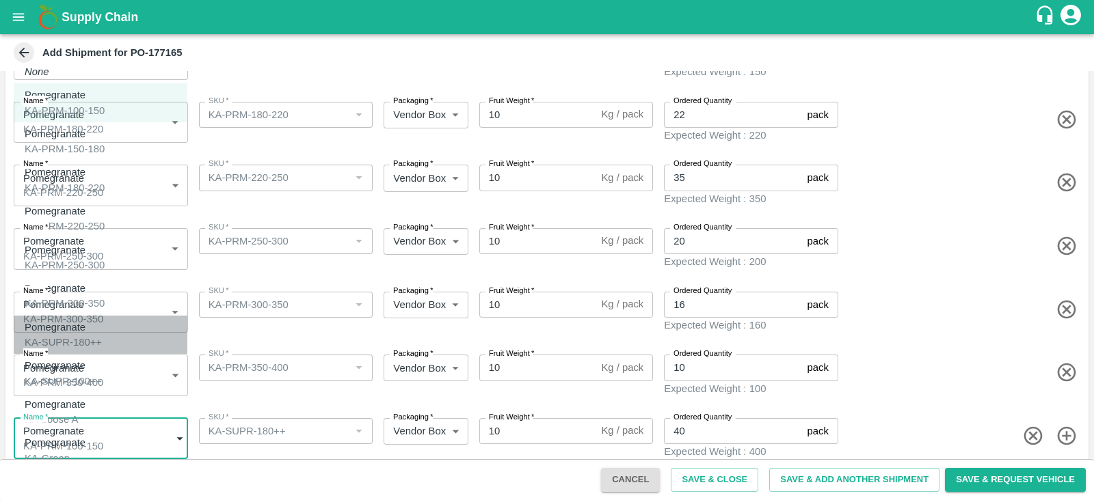
click at [102, 328] on div "Pomegranate KA-SUPR-180++" at bounding box center [63, 335] width 77 height 31
type input "2057136"
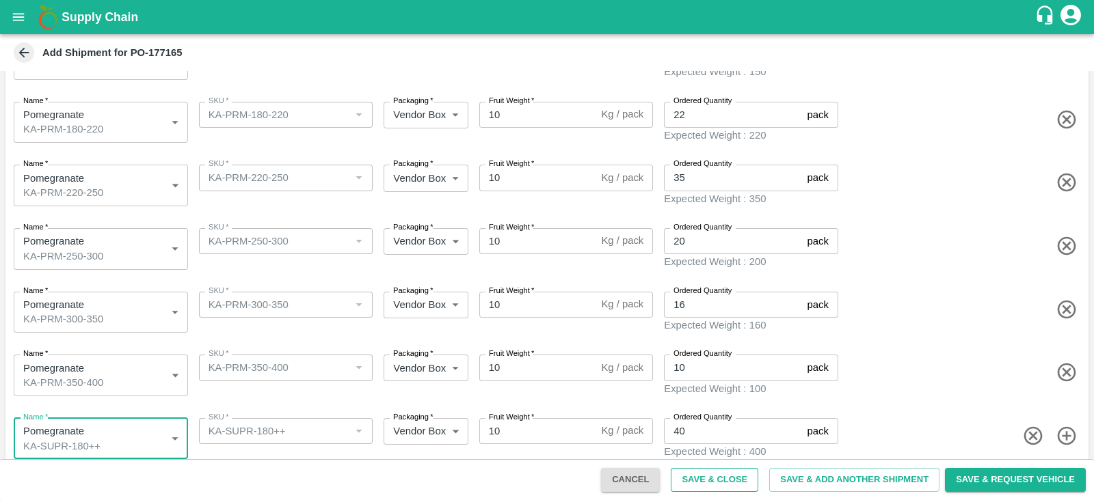
click at [706, 480] on button "Save & Close" at bounding box center [713, 480] width 87 height 24
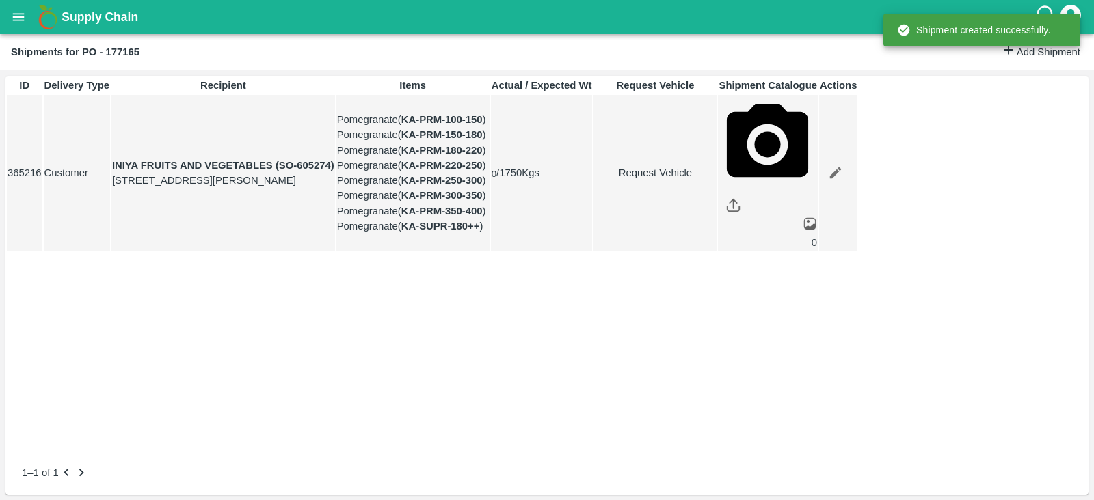
click at [716, 180] on link "Request Vehicle" at bounding box center [655, 172] width 122 height 15
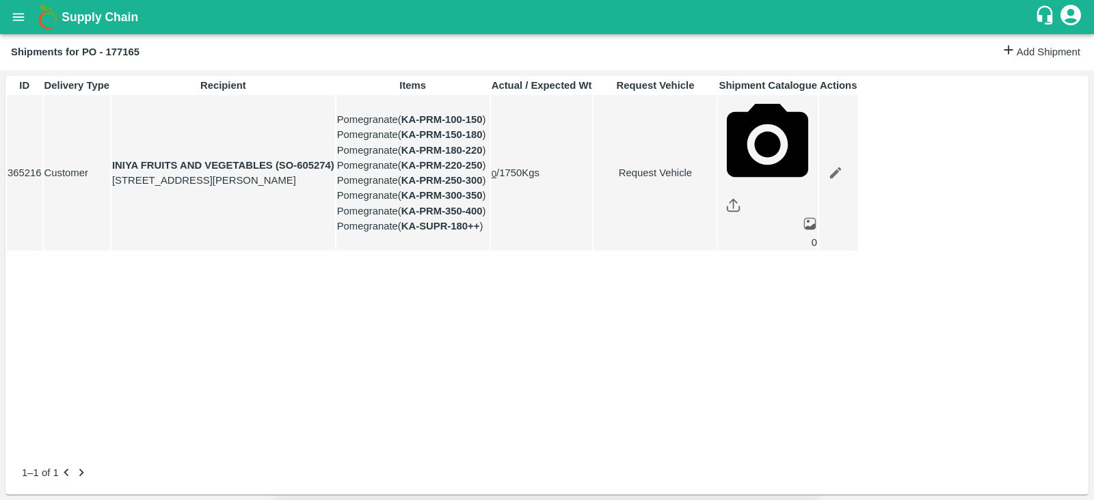
type input "22/09/2025 11:44 AM"
click at [707, 83] on body "Supply Chain Shipments for PO - 177165 Add Shipment ID Delivery Type Recipient …" at bounding box center [547, 250] width 1094 height 500
click at [690, 138] on div "Normal" at bounding box center [671, 133] width 40 height 15
type input "1"
type input "DD/MM/YYYY hh:mm aa"
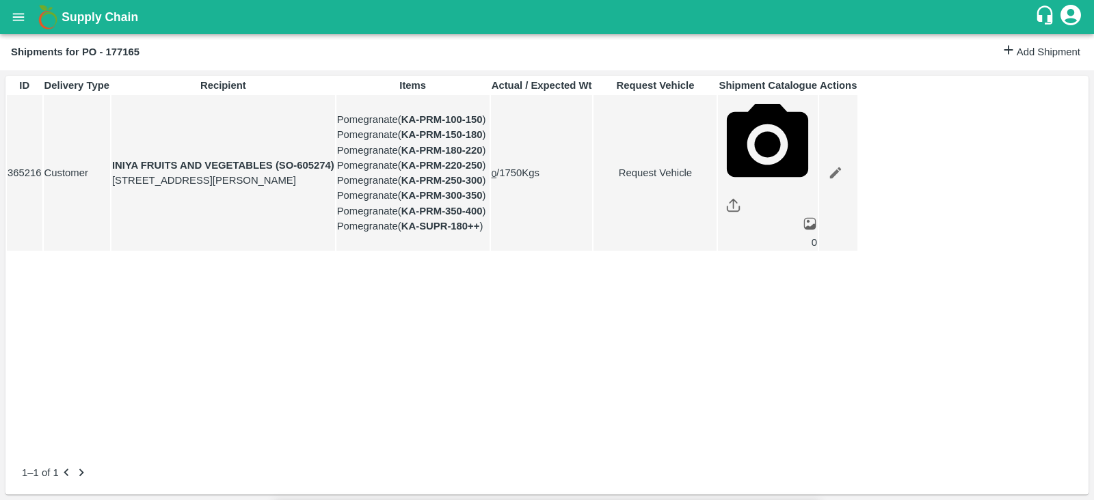
type input "18/09/2025 01:00 PM"
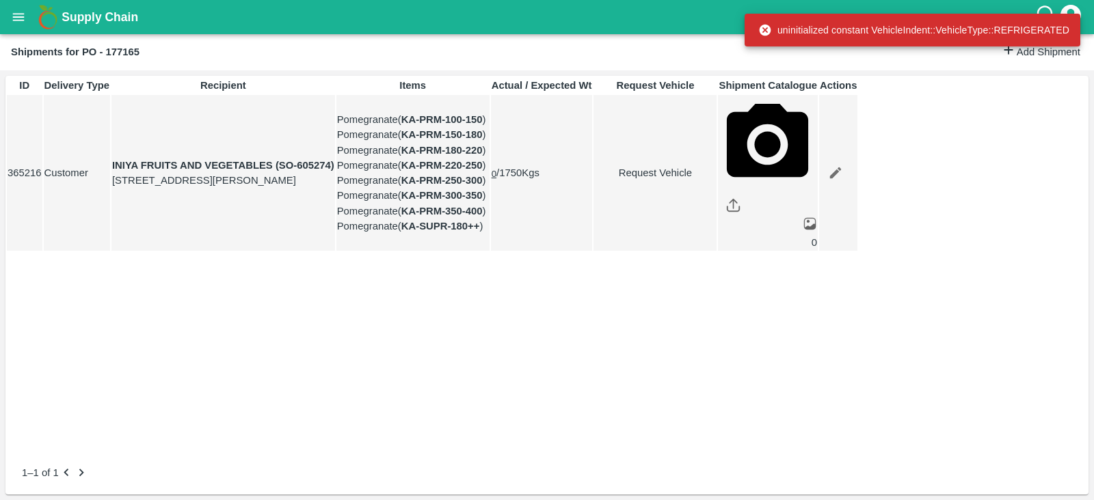
click at [716, 180] on link "Request Vehicle" at bounding box center [655, 172] width 122 height 15
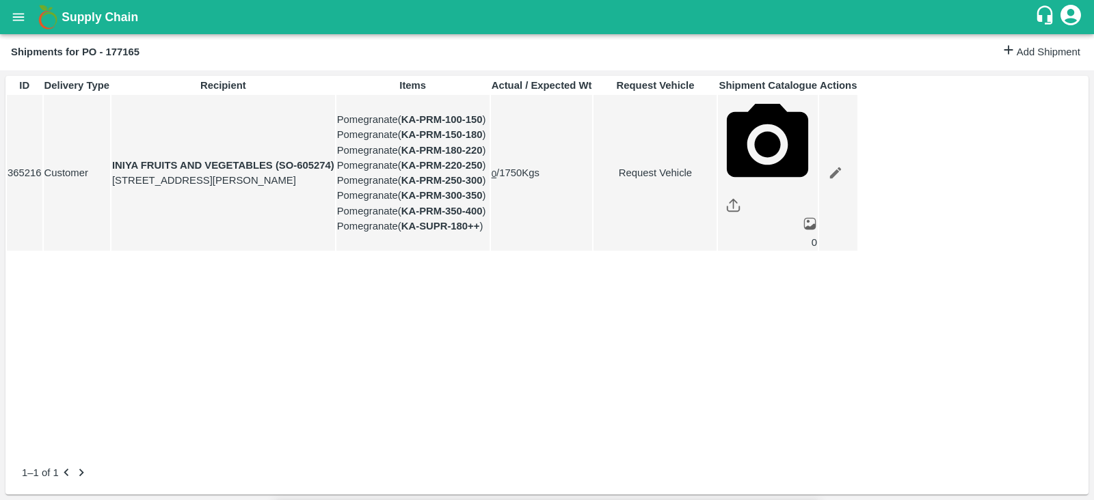
type input "1"
type input "18/09/2025 01:00 PM"
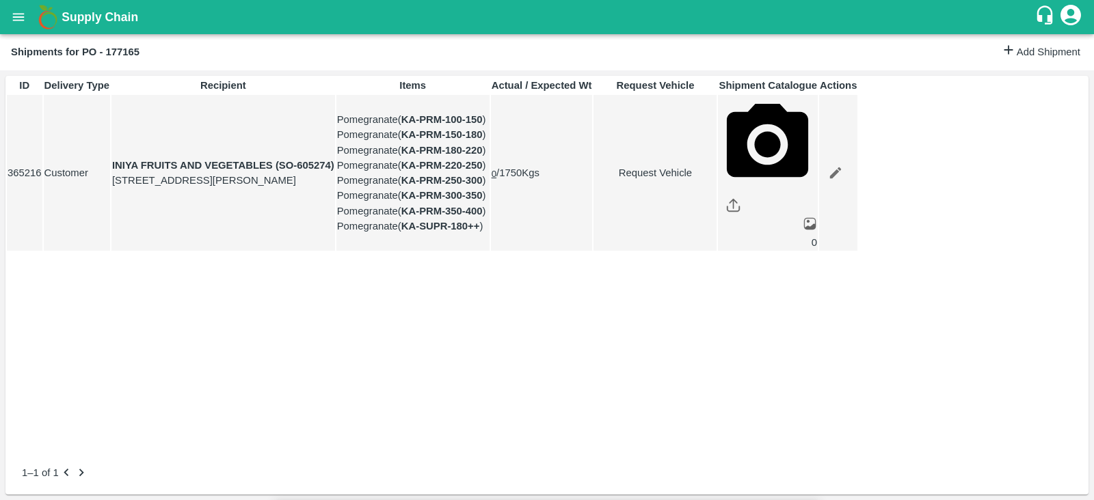
type input "19/09/2025 04:44 AM"
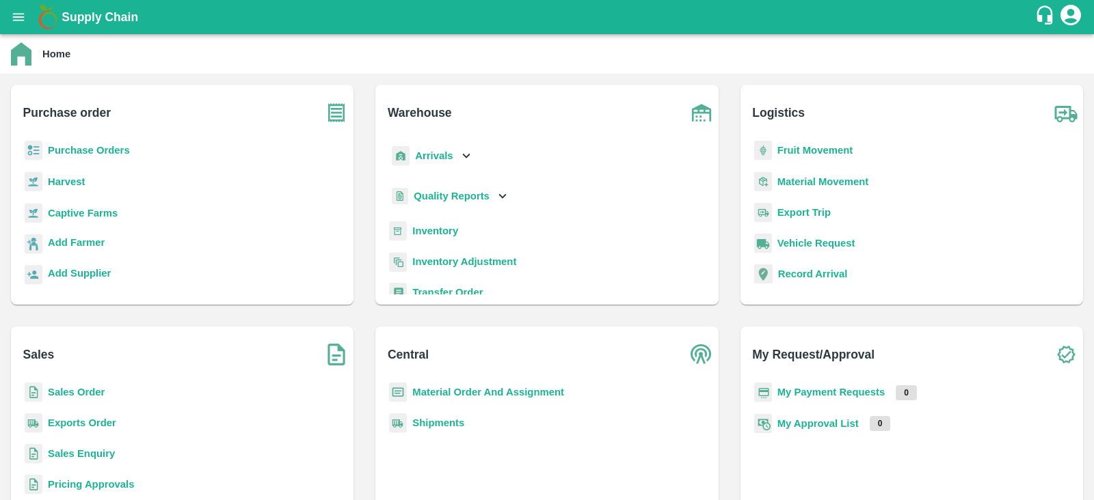
click at [830, 390] on b "My Payment Requests" at bounding box center [831, 392] width 108 height 11
